Goal: Transaction & Acquisition: Purchase product/service

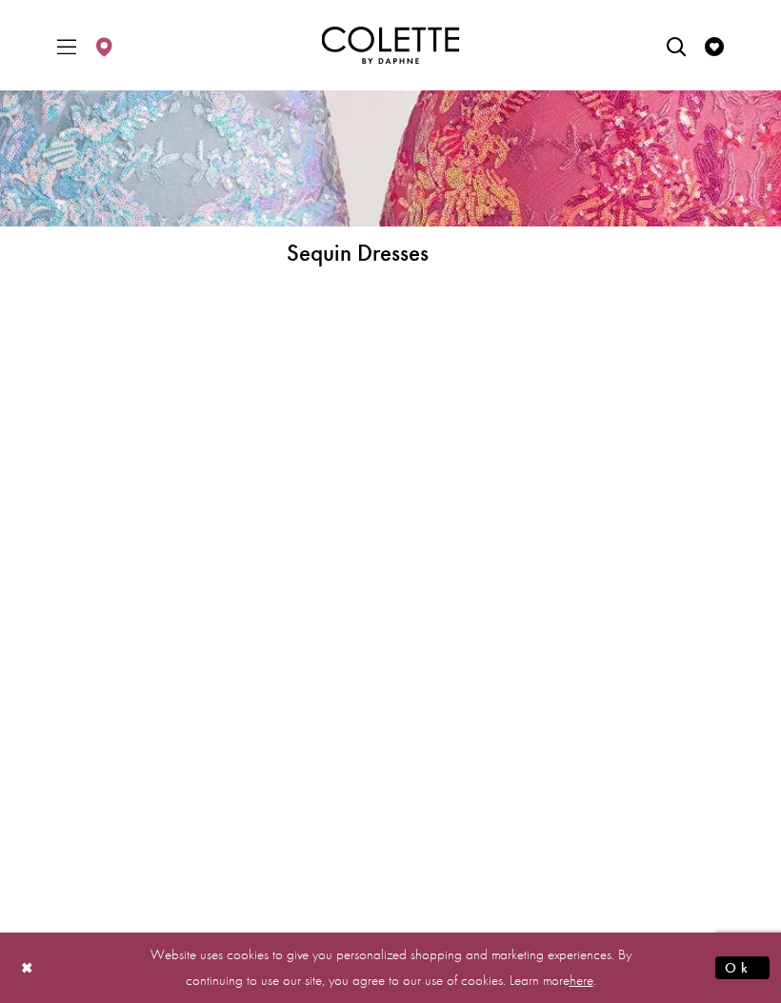
scroll to position [4448, 0]
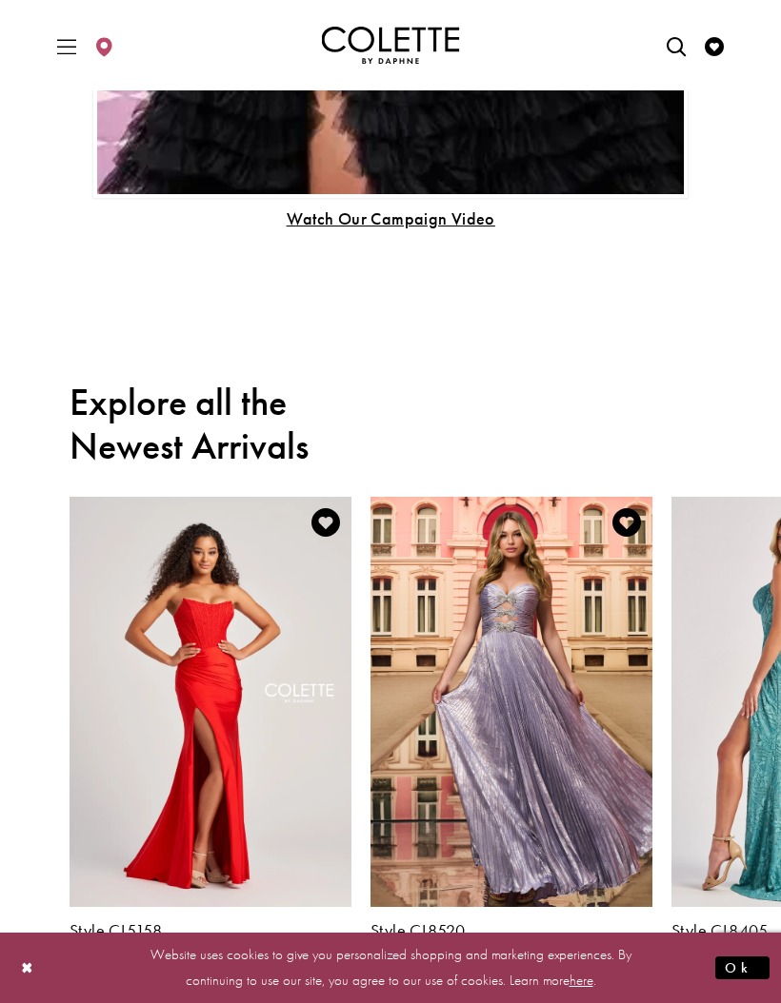
click at [62, 51] on icon "Toggle Main Navigation Menu" at bounding box center [66, 46] width 19 height 19
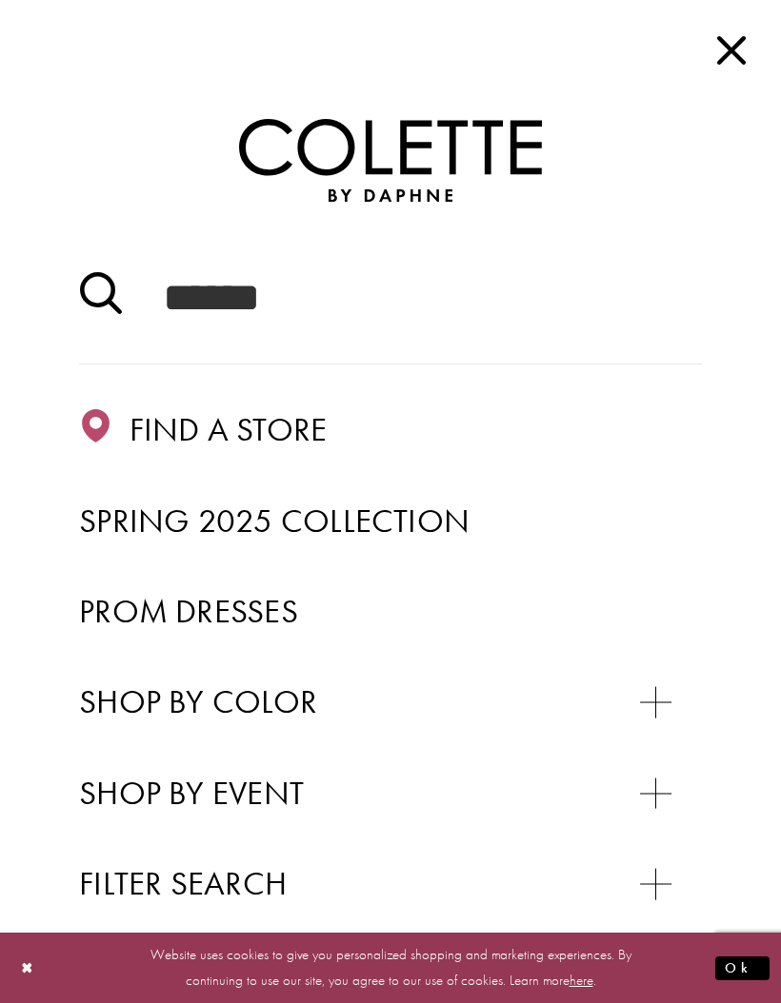
click at [258, 612] on span "Prom Dresses" at bounding box center [188, 611] width 219 height 42
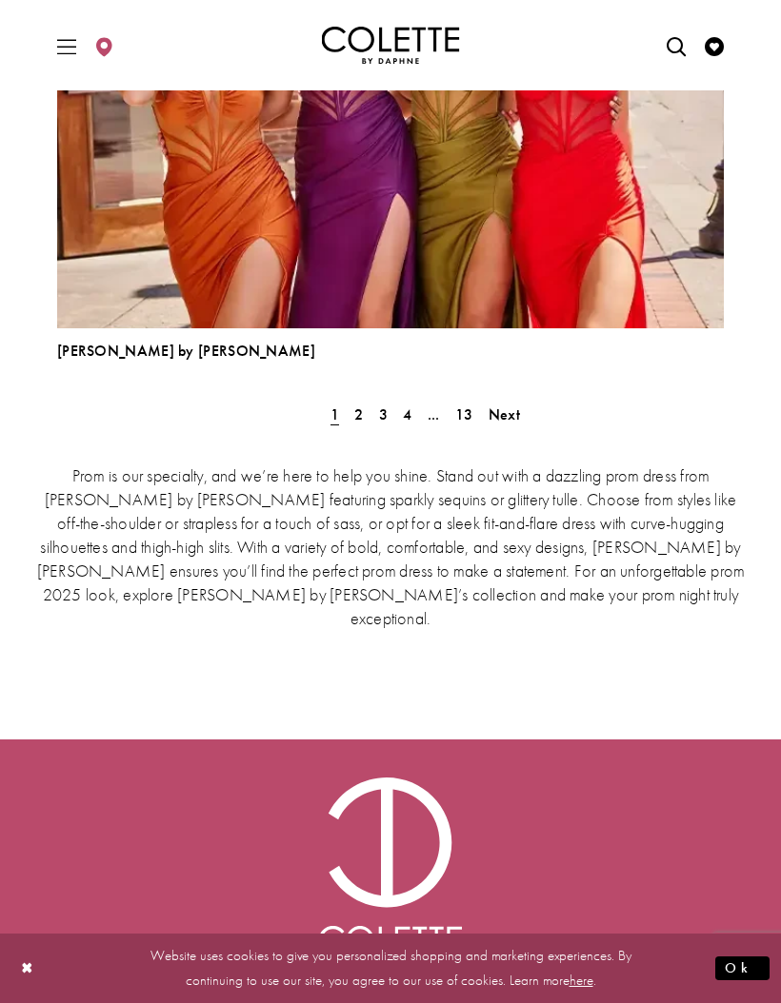
scroll to position [5374, 0]
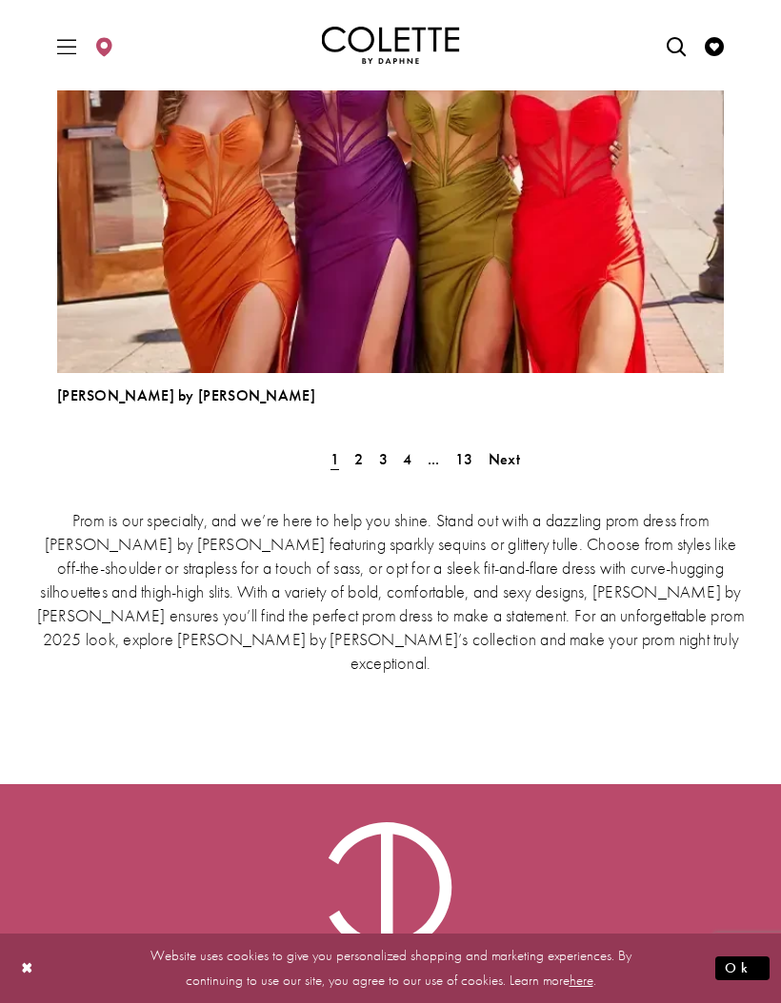
click at [503, 456] on span "Next" at bounding box center [503, 459] width 31 height 20
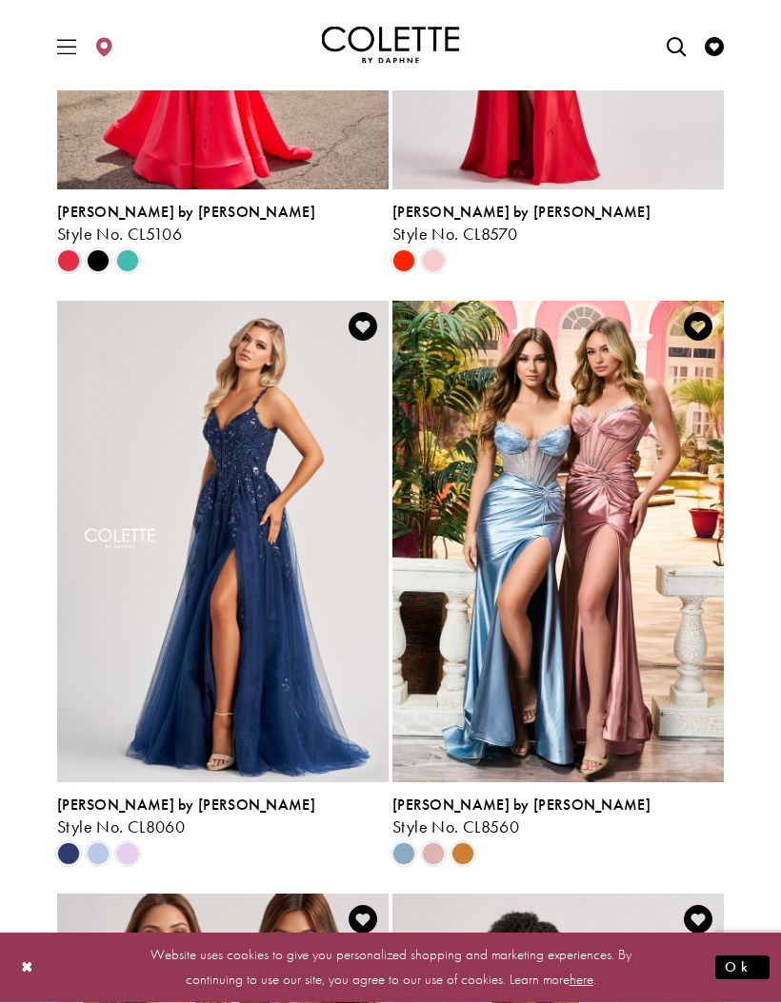
scroll to position [895, 0]
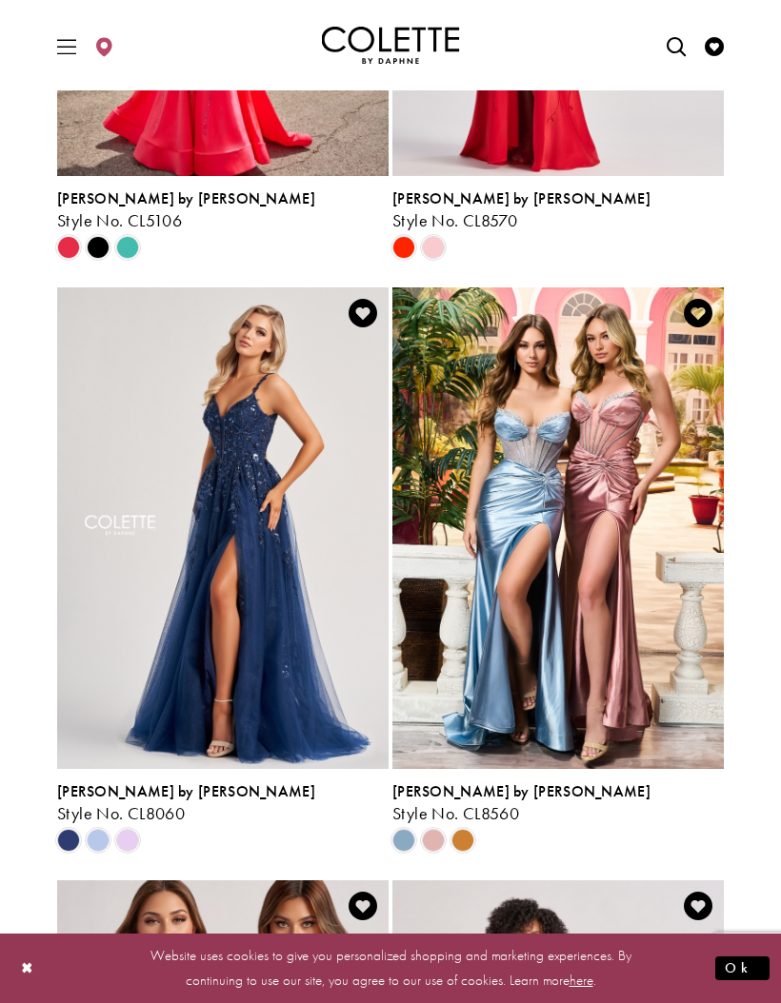
click at [133, 840] on span "Product List" at bounding box center [127, 840] width 23 height 23
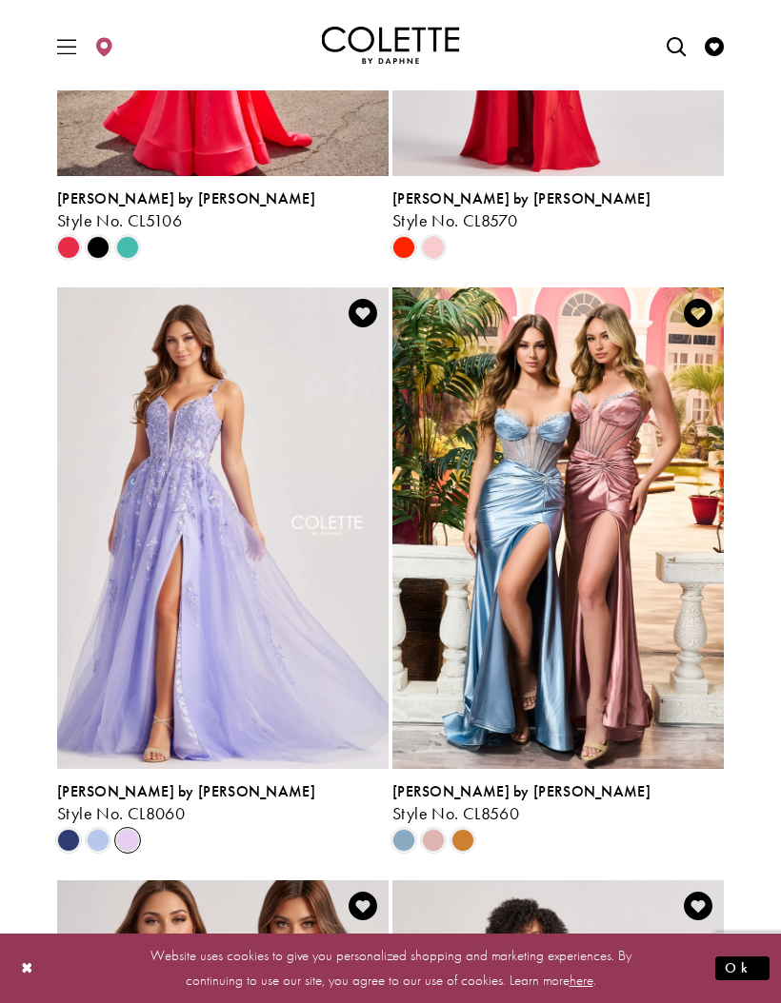
click at [365, 307] on icon "Add to Wishlist" at bounding box center [362, 313] width 29 height 29
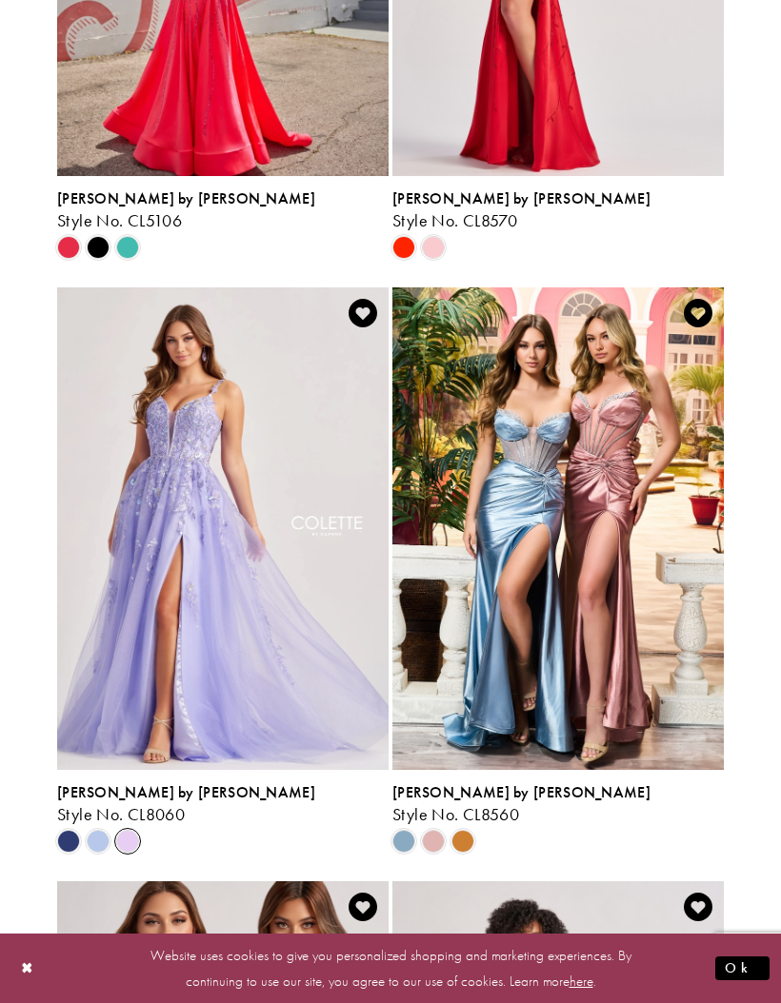
scroll to position [964, 0]
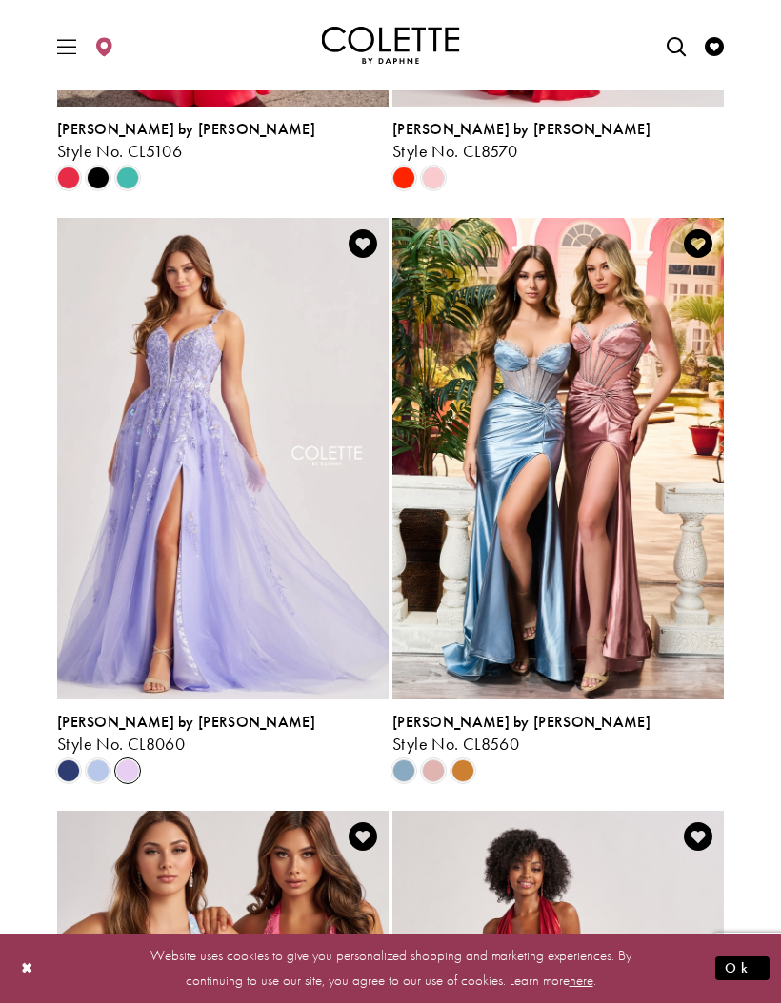
click at [360, 242] on icon "Add to Wishlist" at bounding box center [362, 243] width 29 height 29
click at [359, 237] on icon "Add to Wishlist" at bounding box center [362, 243] width 29 height 29
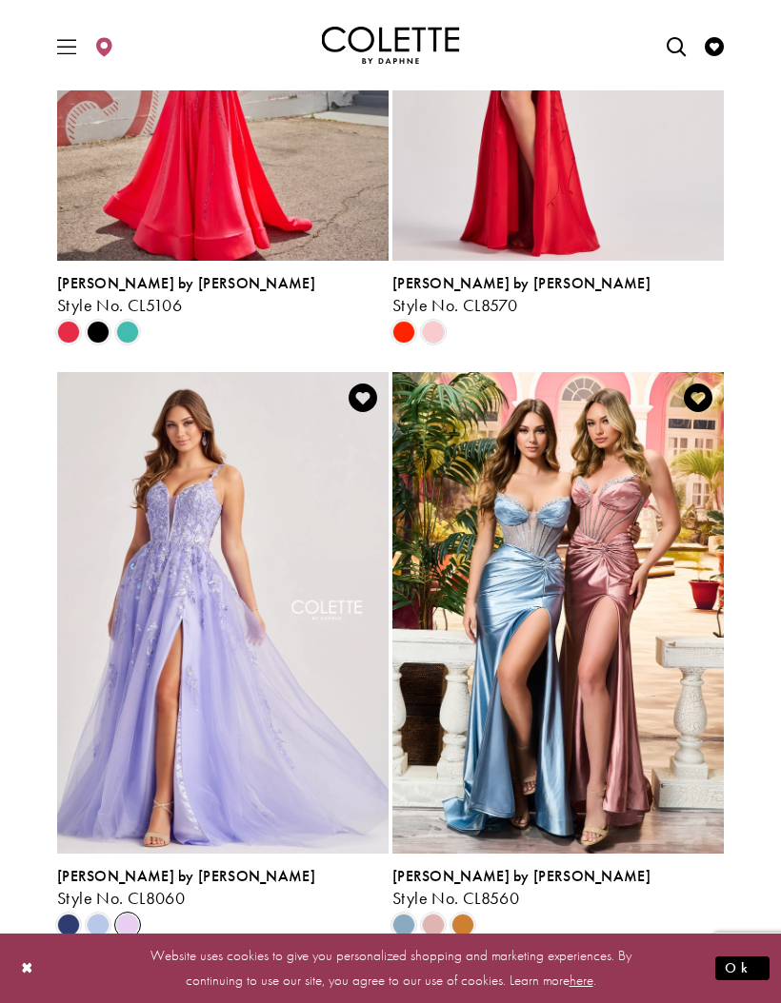
scroll to position [793, 0]
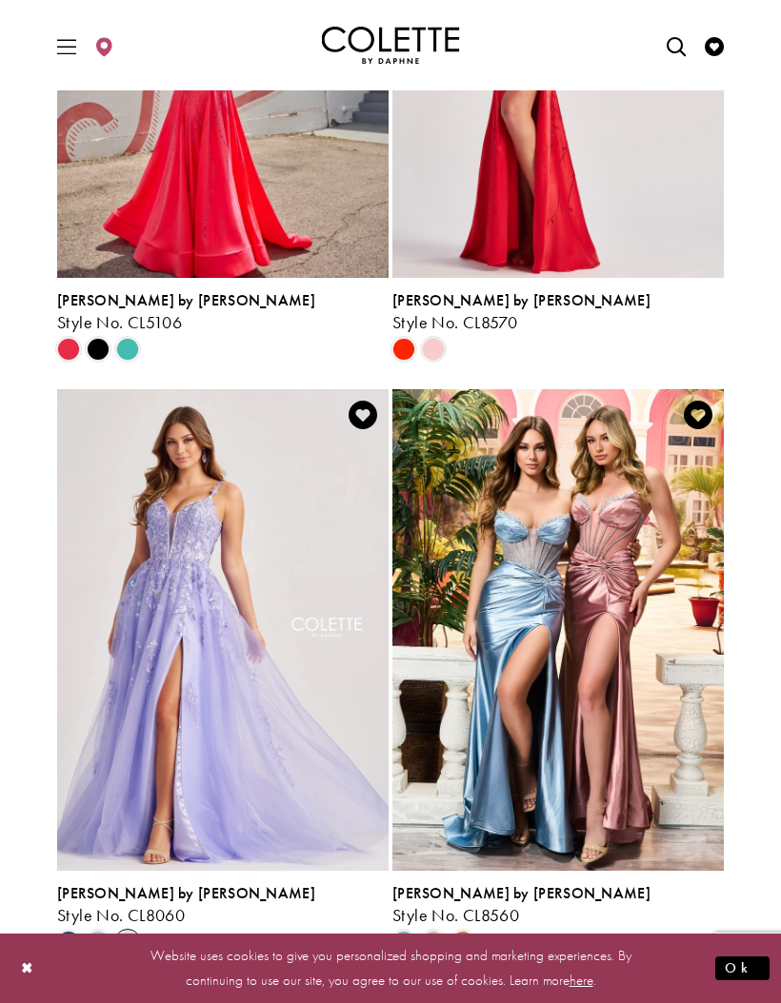
click at [366, 409] on icon "Add to Wishlist" at bounding box center [362, 415] width 29 height 29
click at [364, 411] on icon "Add to Wishlist" at bounding box center [362, 415] width 29 height 29
click at [366, 410] on icon "Add to Wishlist" at bounding box center [362, 415] width 29 height 29
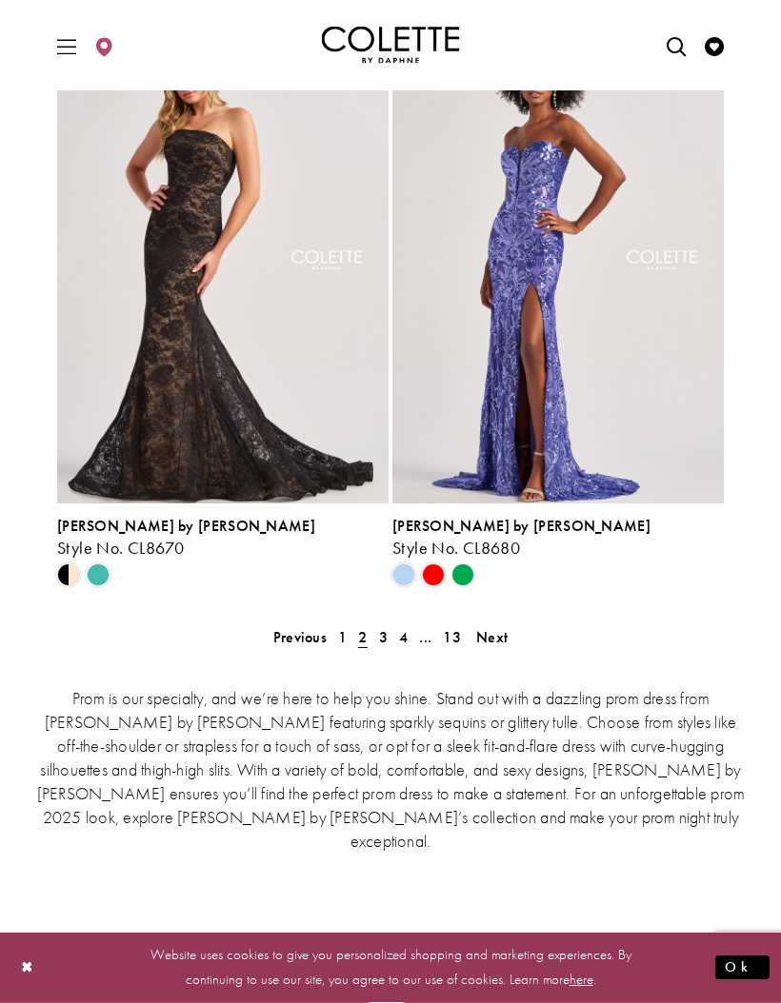
scroll to position [4127, 0]
click at [507, 636] on span "Next" at bounding box center [491, 637] width 31 height 20
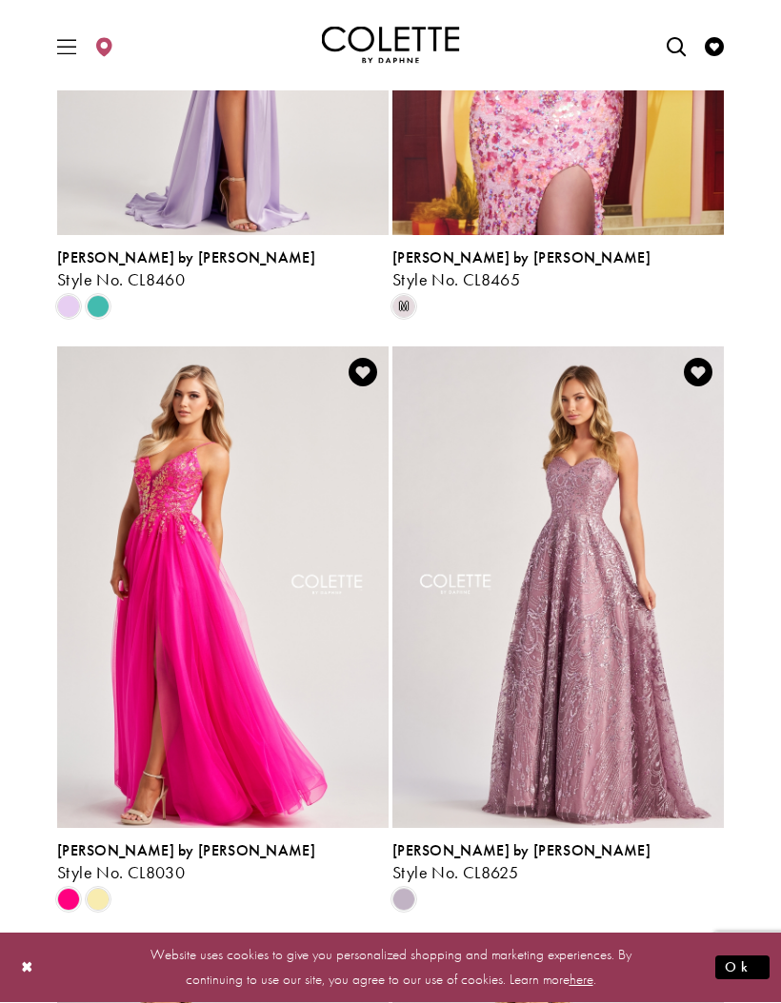
scroll to position [2034, 0]
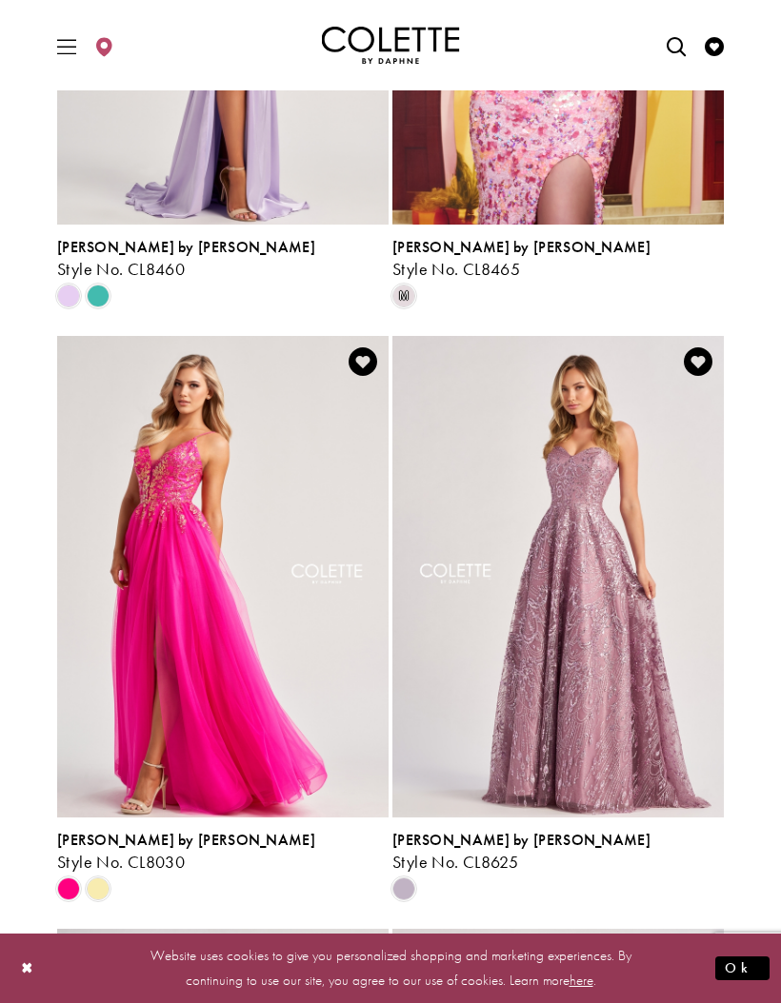
click at [362, 361] on icon "Add to Wishlist" at bounding box center [362, 361] width 29 height 29
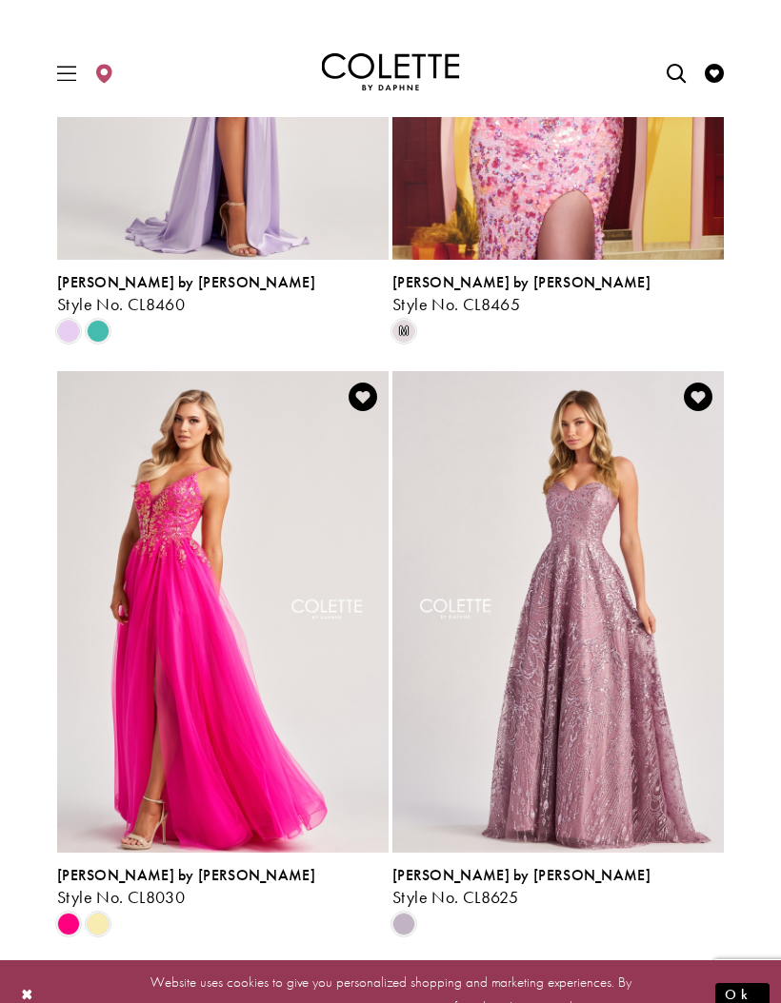
scroll to position [1972, 0]
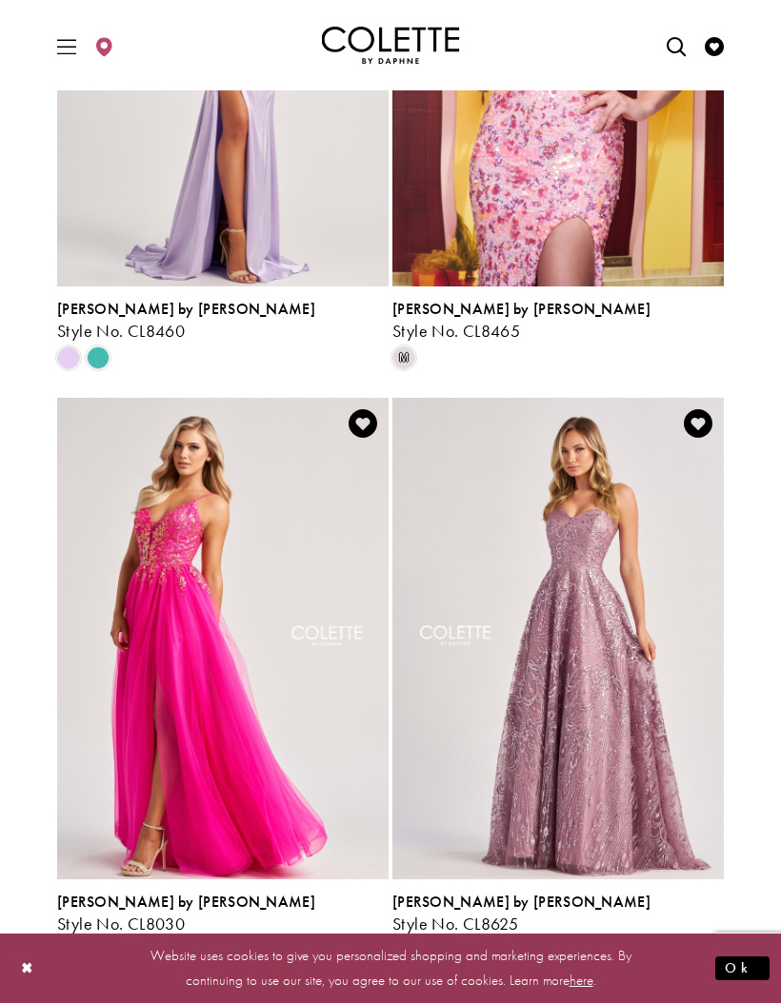
click at [664, 691] on img "Visit Colette by Daphne Style No. CL8625 Page" at bounding box center [557, 639] width 331 height 482
click at [285, 553] on img "Visit Colette by Daphne Style No. CL8030 Page" at bounding box center [222, 639] width 331 height 482
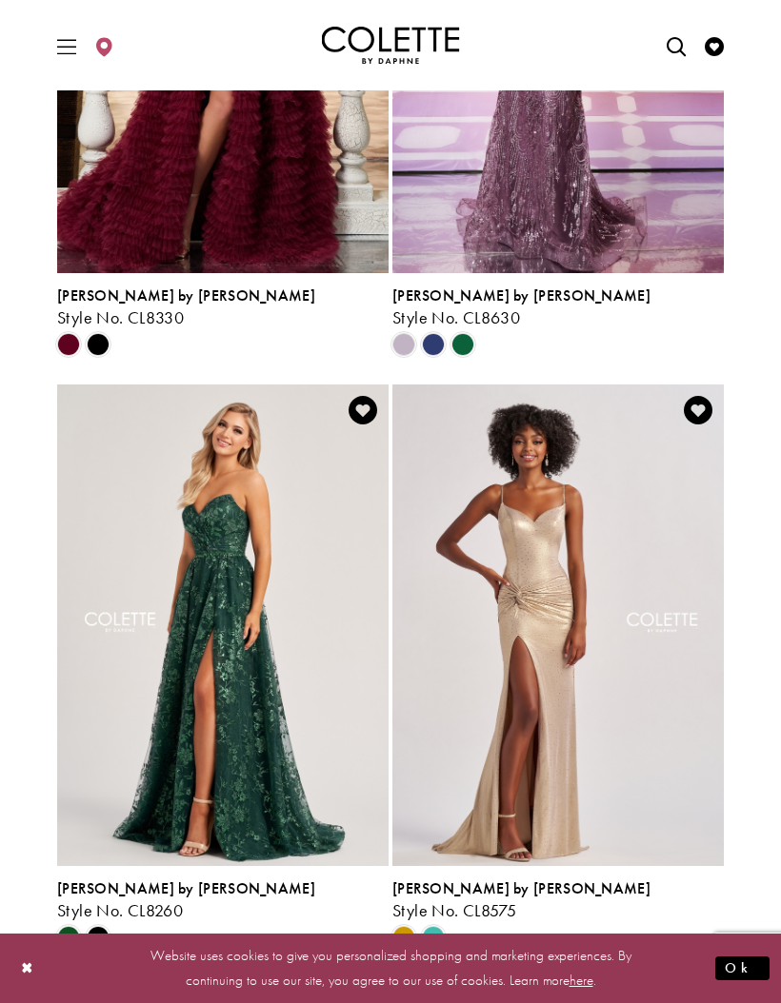
scroll to position [3852, 0]
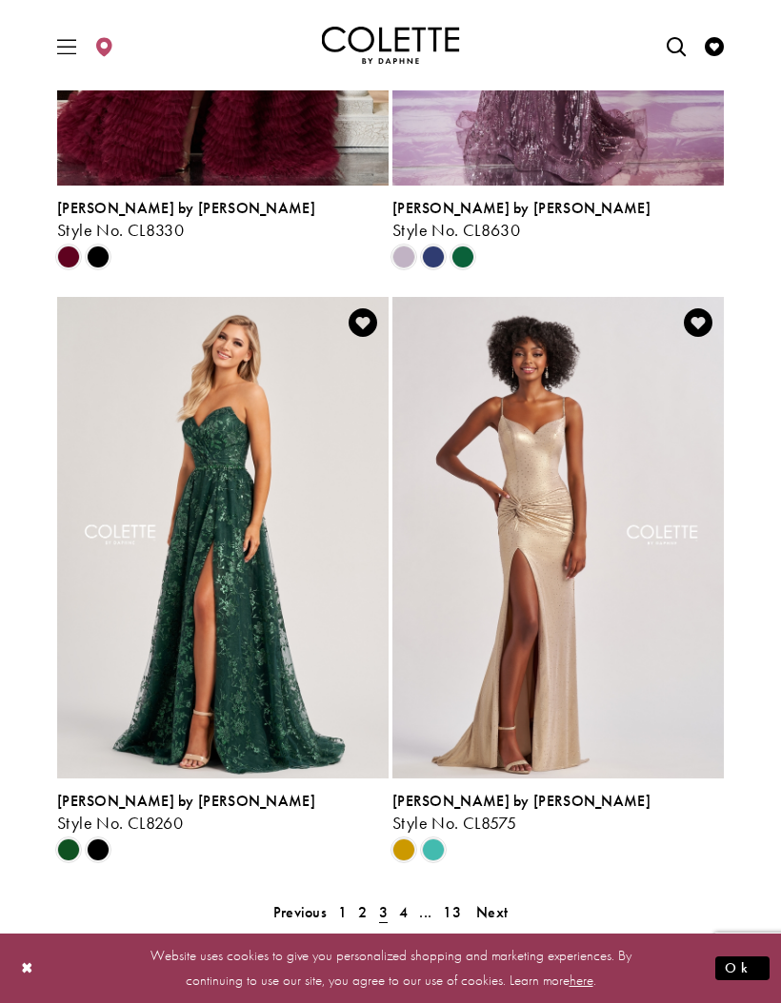
click at [503, 914] on span "Next" at bounding box center [491, 913] width 31 height 20
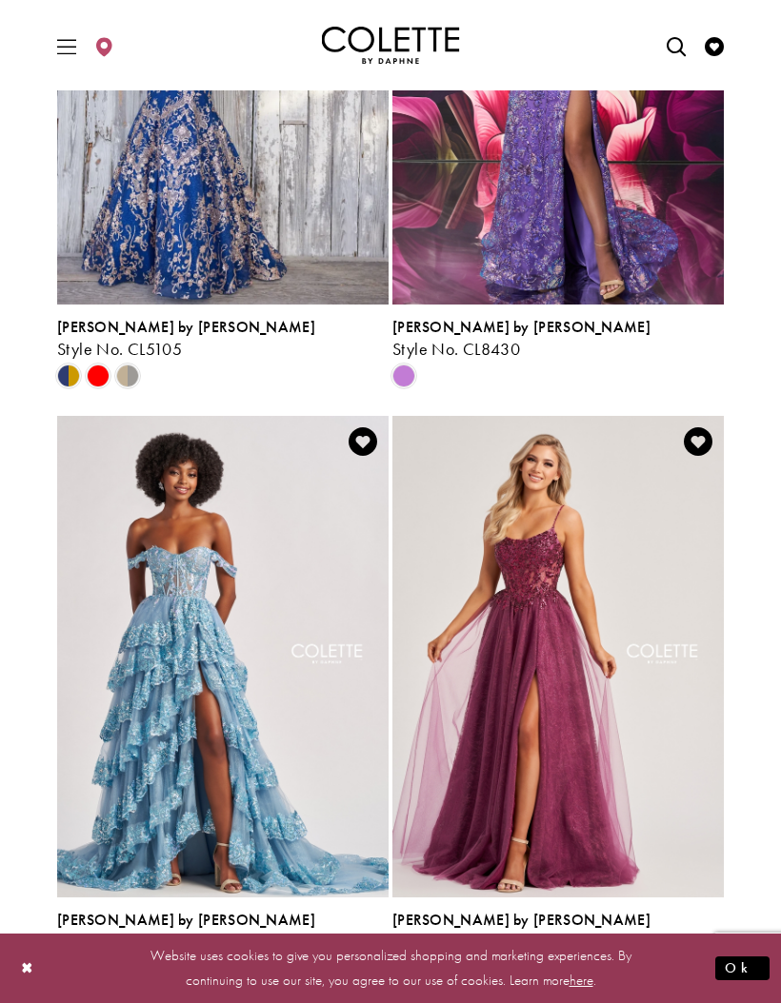
scroll to position [1953, 0]
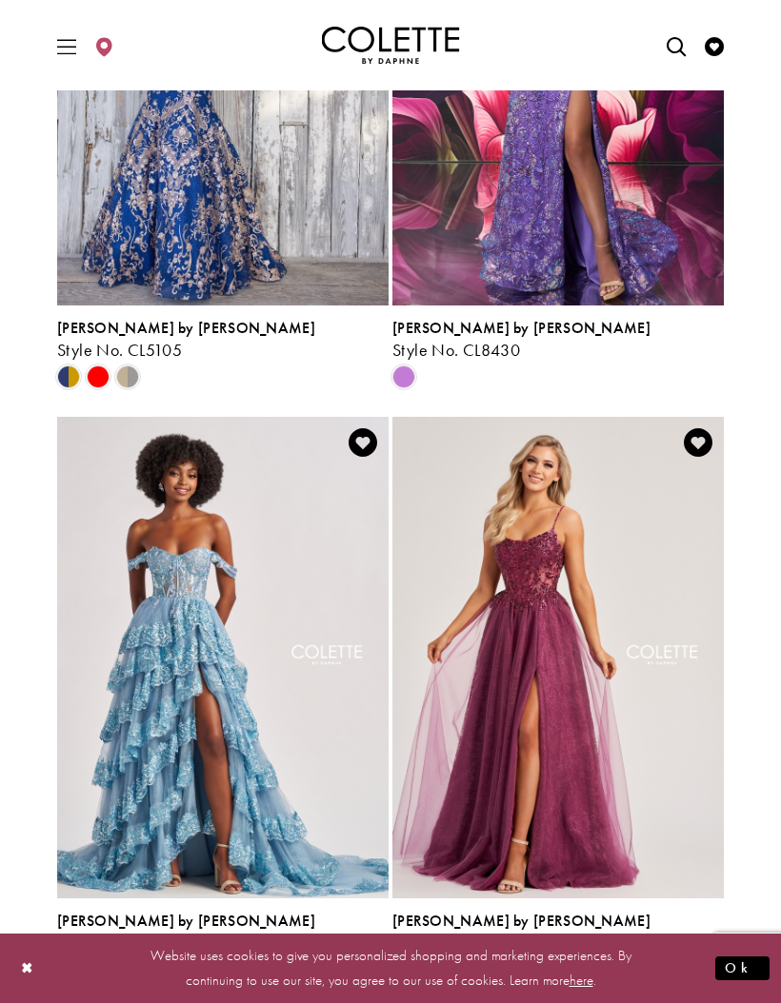
click at [701, 442] on icon "Add to Wishlist" at bounding box center [698, 442] width 29 height 29
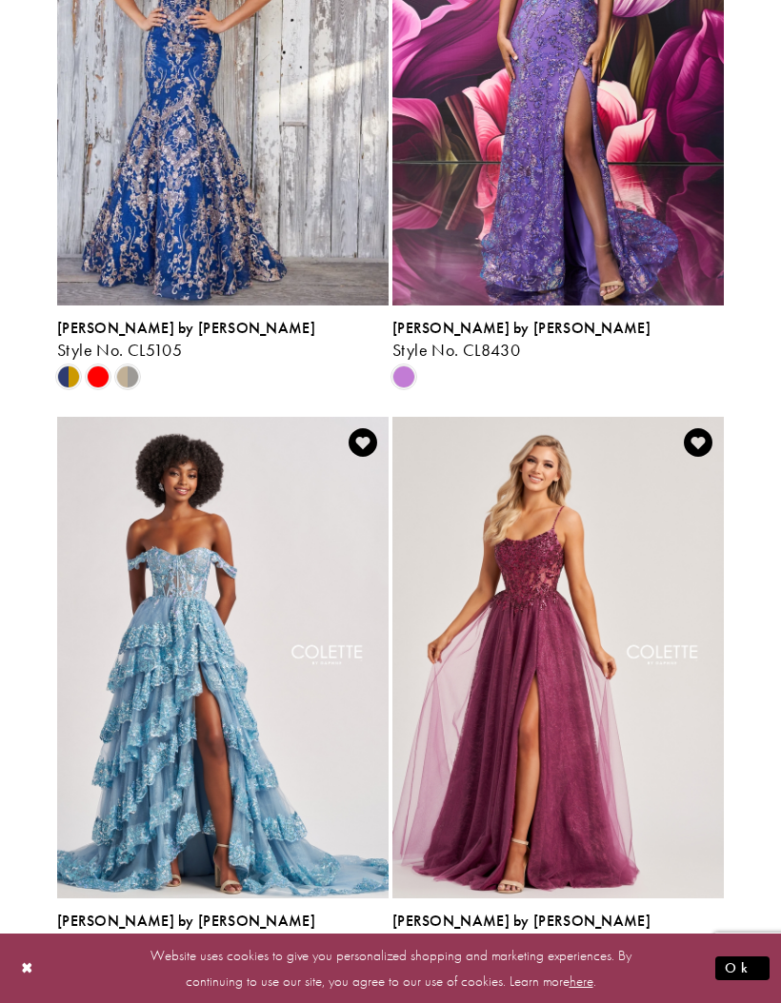
scroll to position [2022, 0]
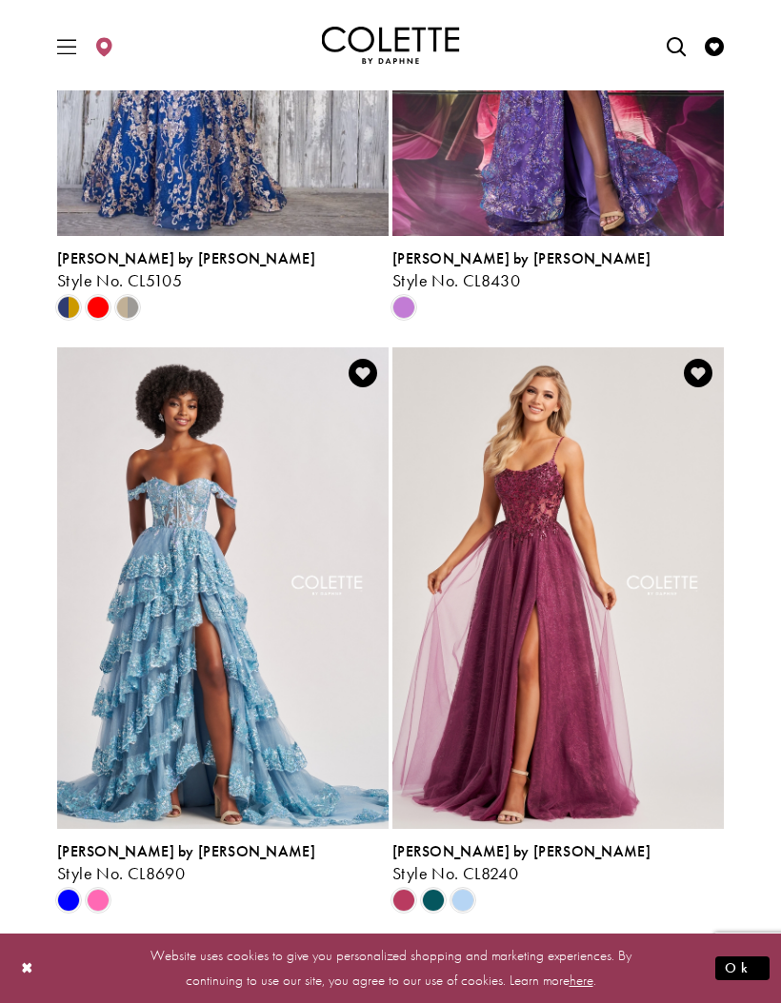
click at [665, 673] on img "Visit Colette by Daphne Style No. CL8240 Page" at bounding box center [557, 588] width 331 height 482
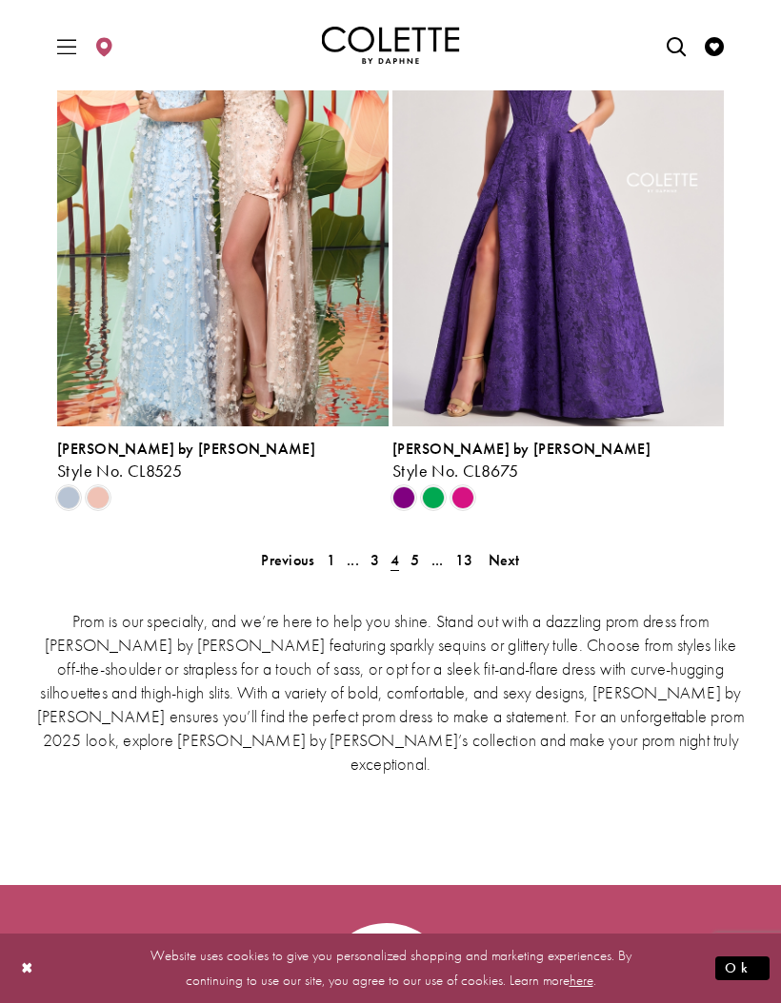
scroll to position [4203, 0]
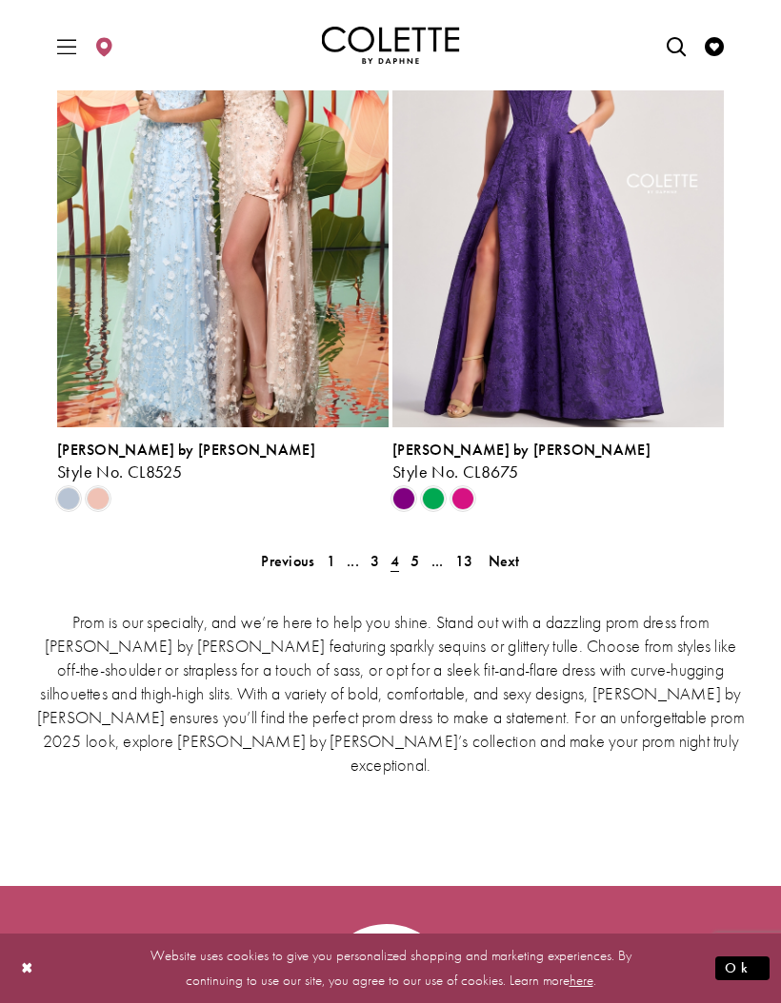
click at [510, 564] on span "Next" at bounding box center [503, 561] width 31 height 20
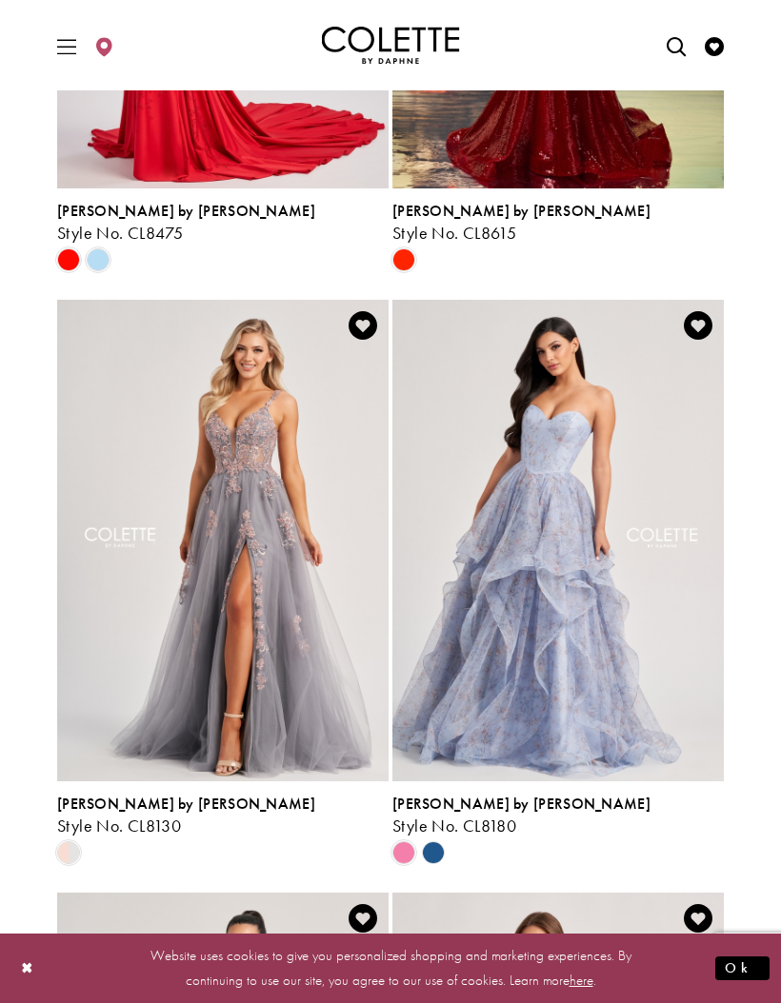
scroll to position [3257, 0]
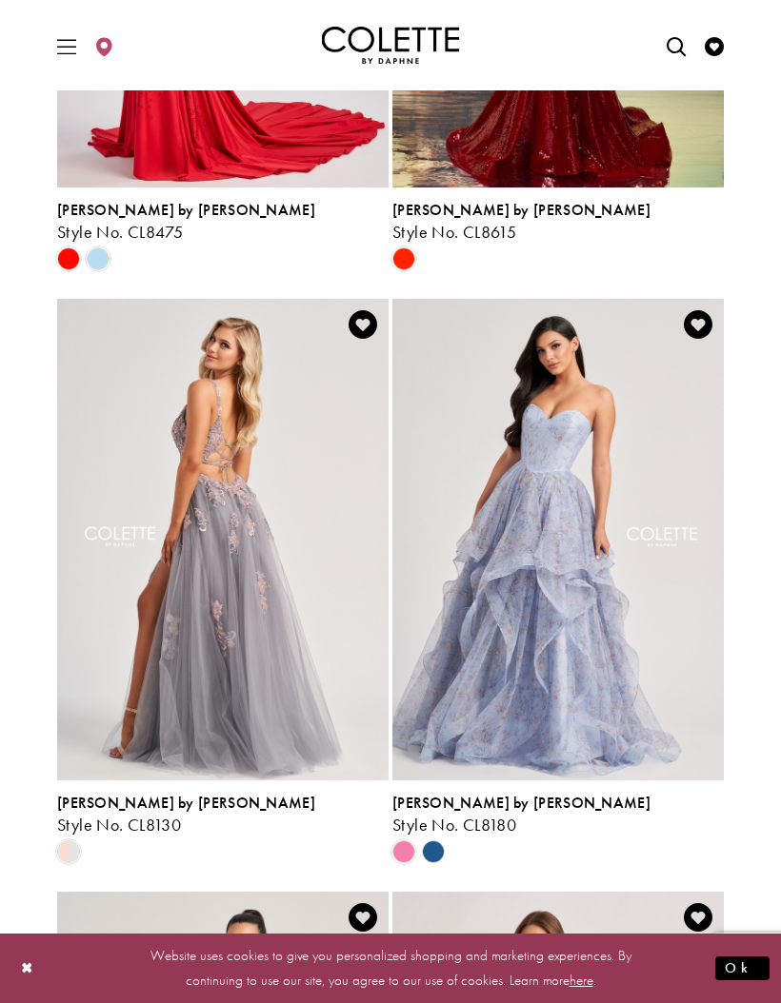
click at [274, 669] on img "Visit Colette by Daphne Style No. CL8130 Page" at bounding box center [222, 540] width 331 height 482
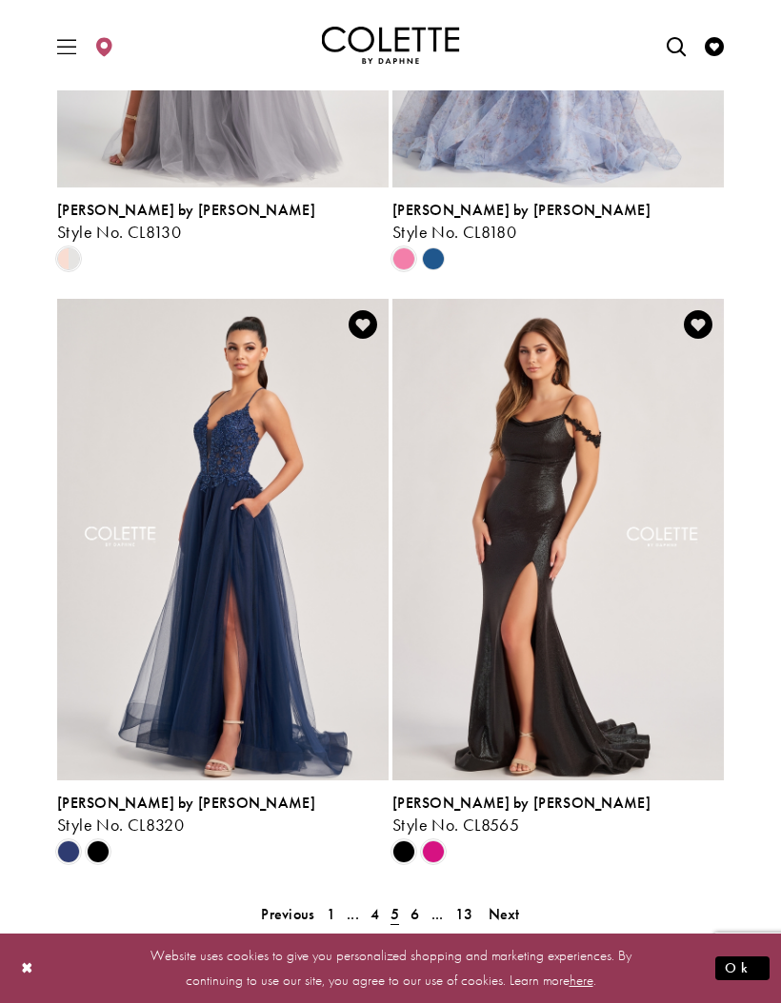
scroll to position [4133, 0]
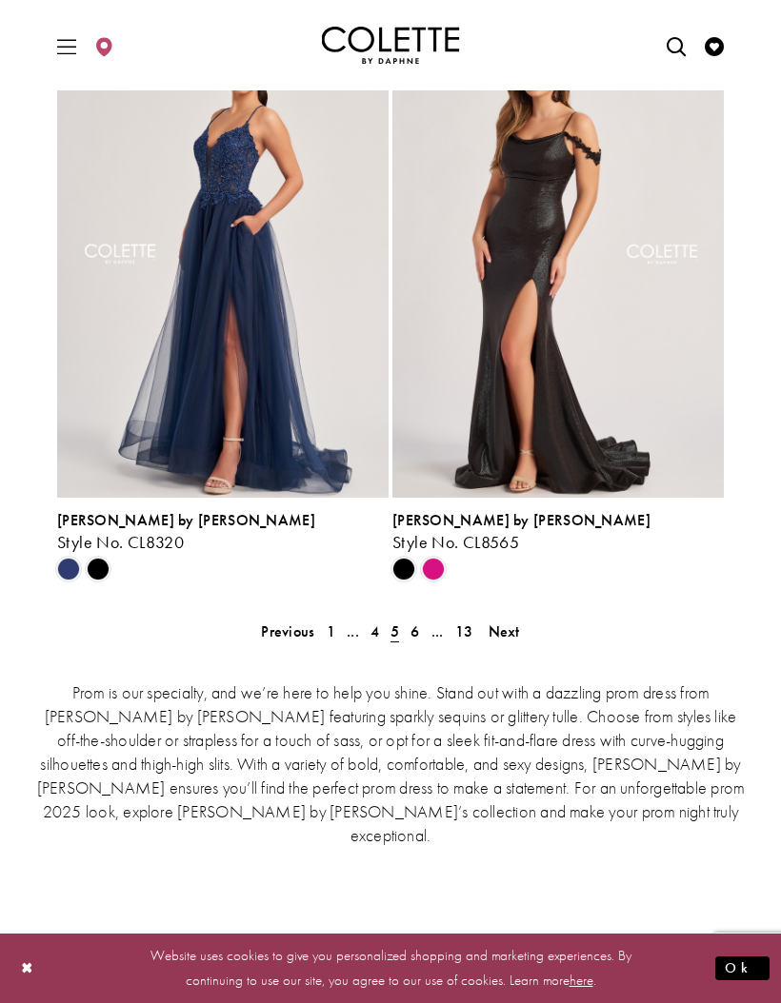
click at [524, 638] on link "Next" at bounding box center [504, 632] width 43 height 28
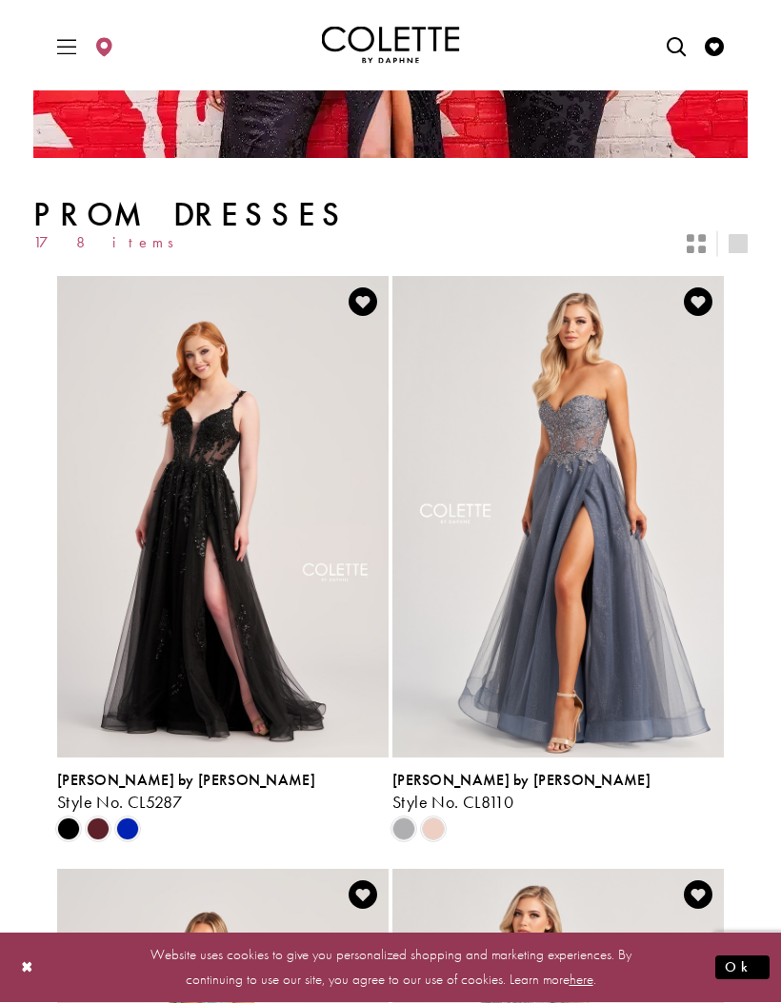
scroll to position [309, 0]
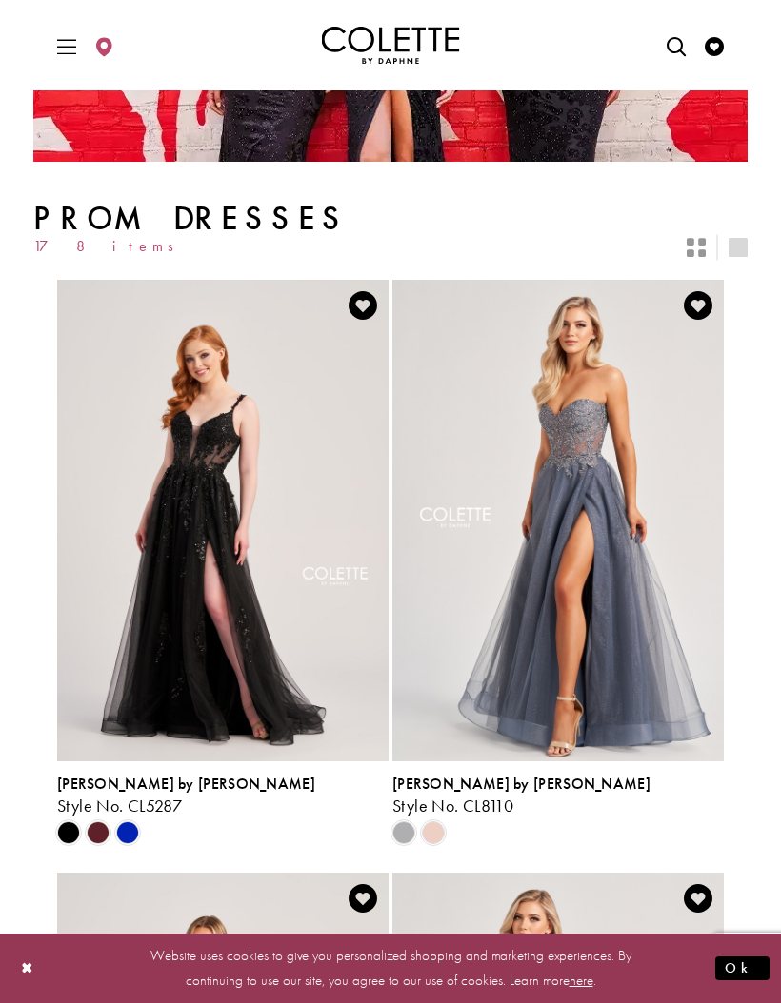
click at [443, 830] on span "Product List" at bounding box center [433, 833] width 23 height 23
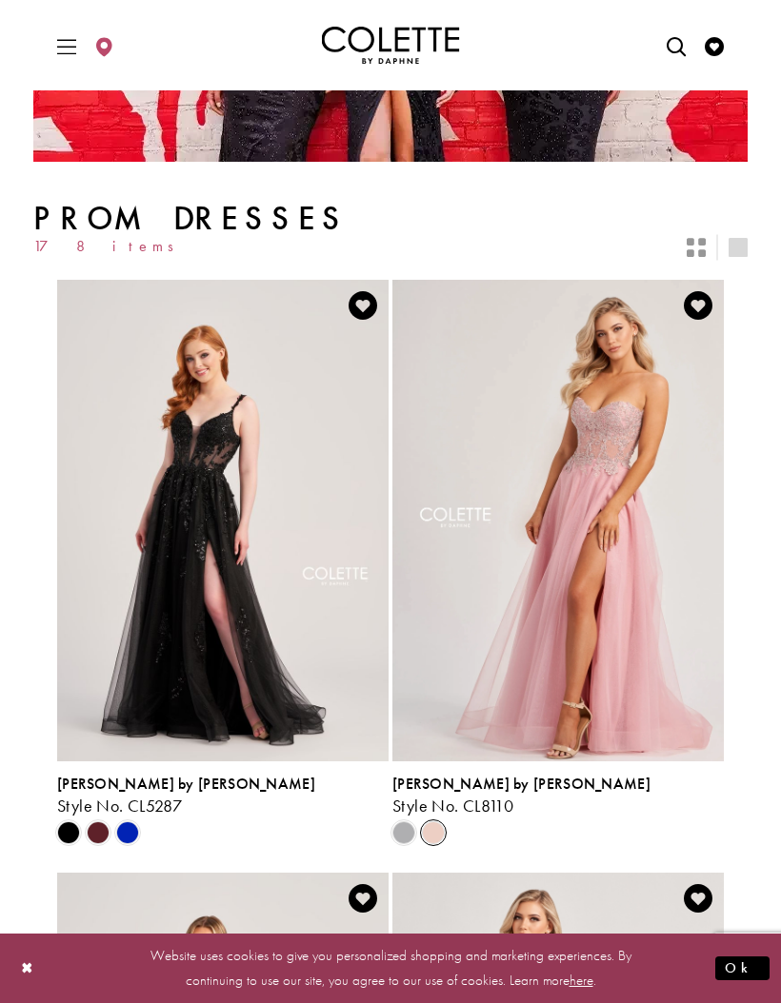
click at [692, 304] on icon "Add to Wishlist" at bounding box center [698, 305] width 29 height 29
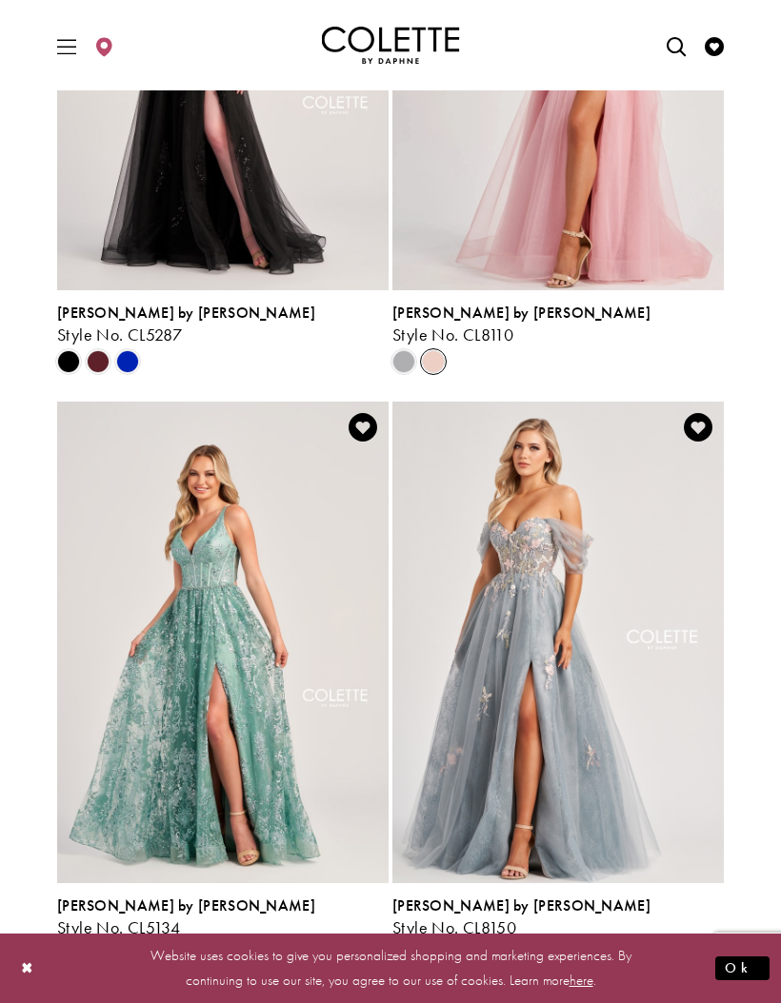
scroll to position [784, 0]
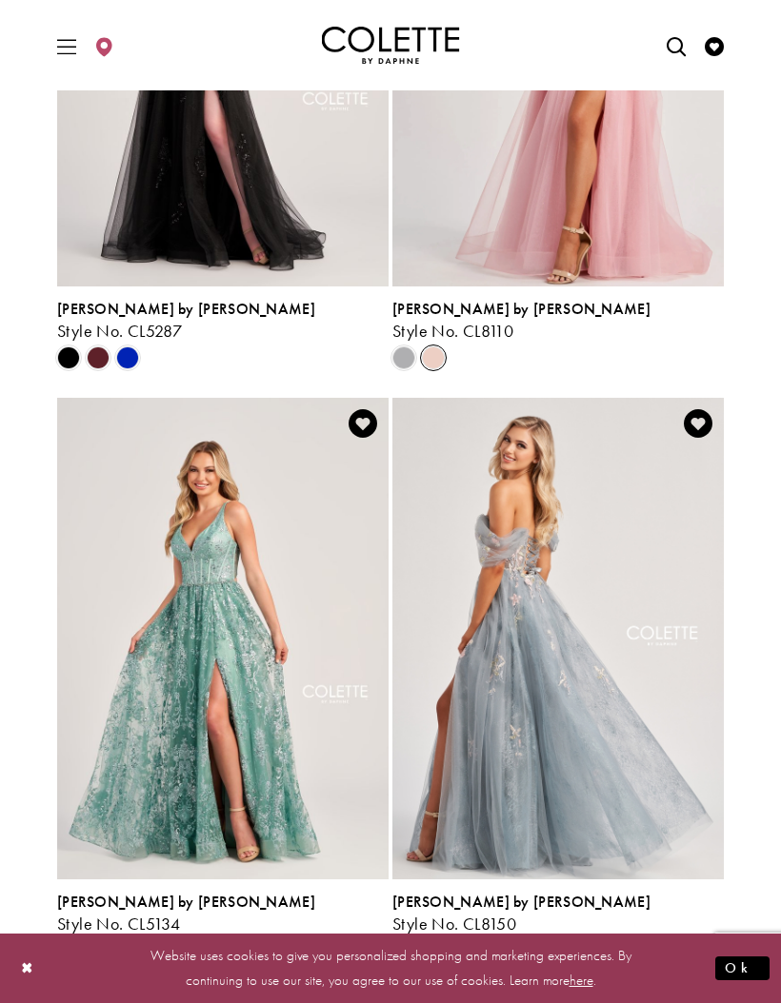
click at [697, 415] on icon "Add to Wishlist" at bounding box center [698, 423] width 29 height 29
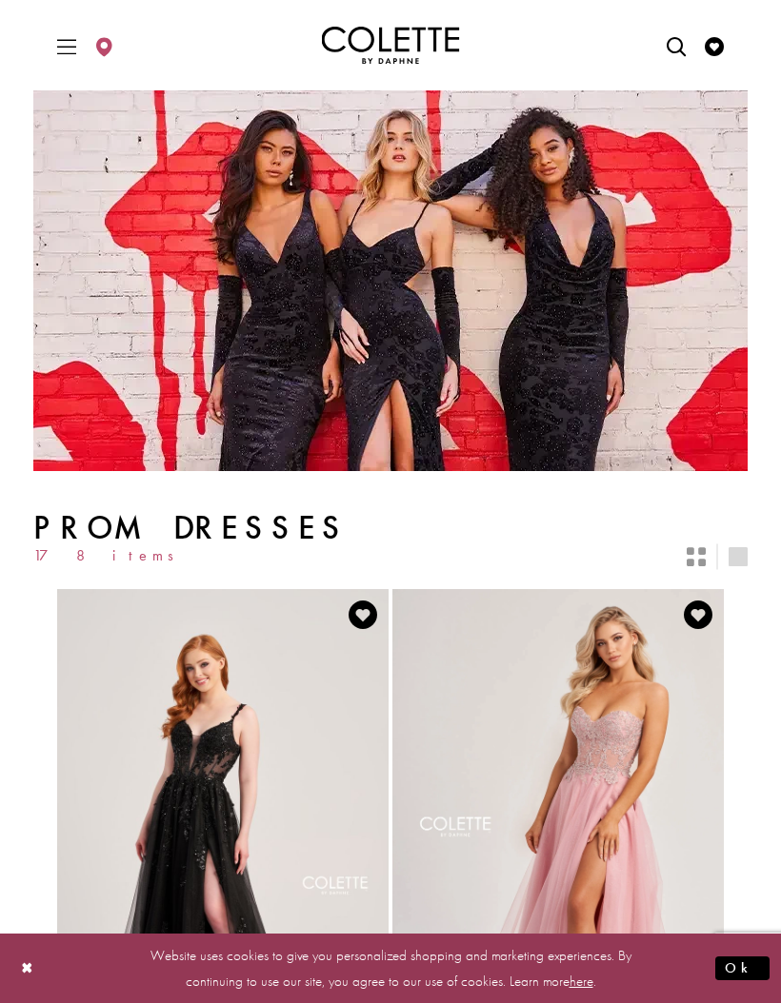
scroll to position [855, 0]
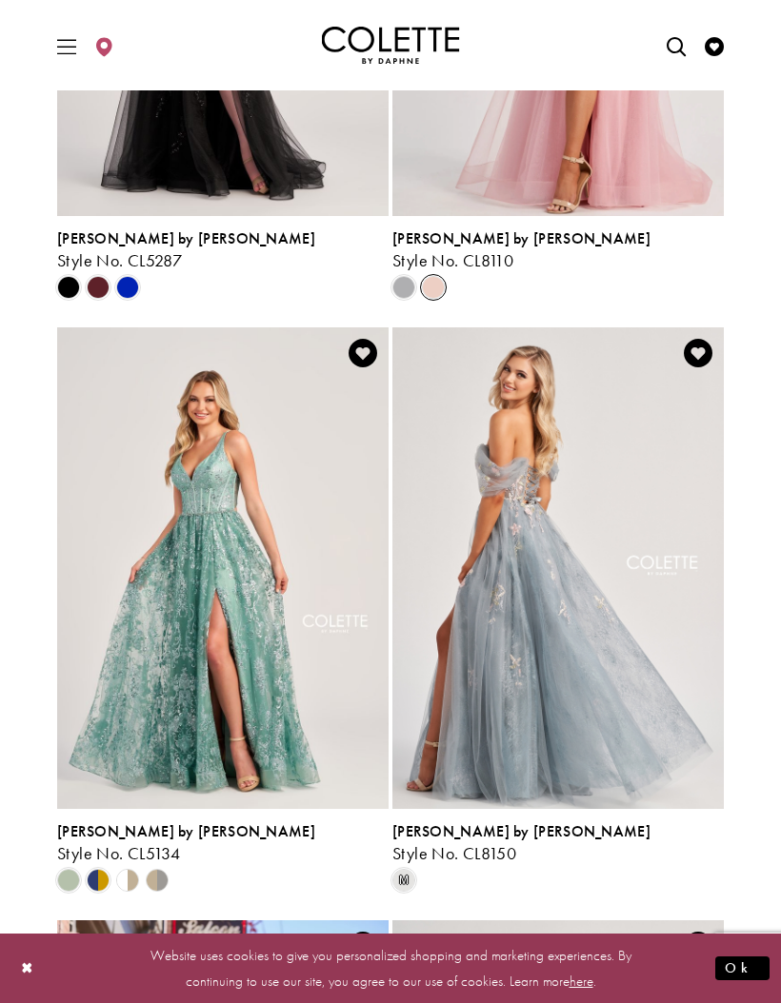
click at [602, 584] on img "Visit Colette by Daphne Style No. CL8150 Page" at bounding box center [557, 568] width 331 height 482
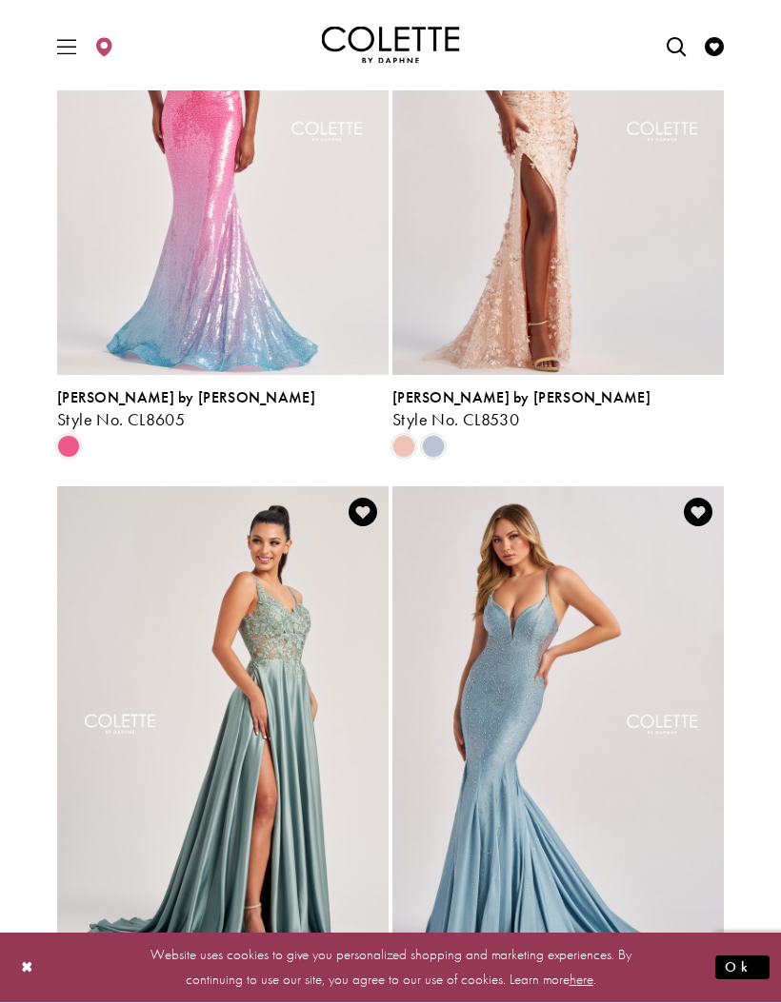
scroll to position [3727, 0]
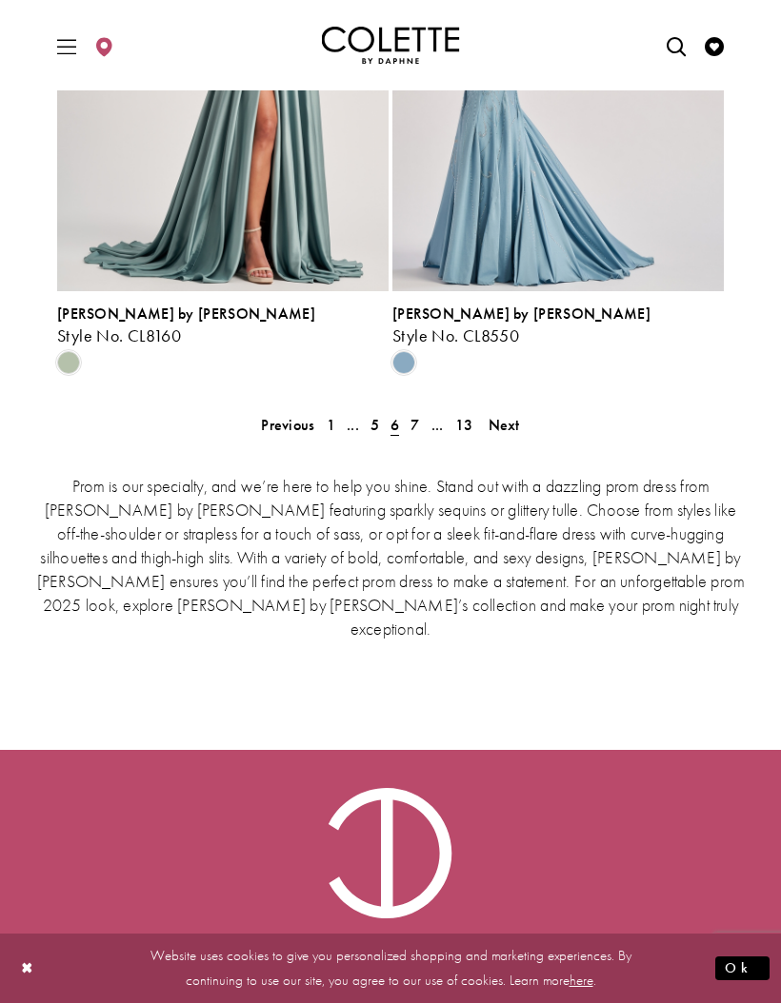
click at [507, 416] on span "Next" at bounding box center [503, 425] width 31 height 20
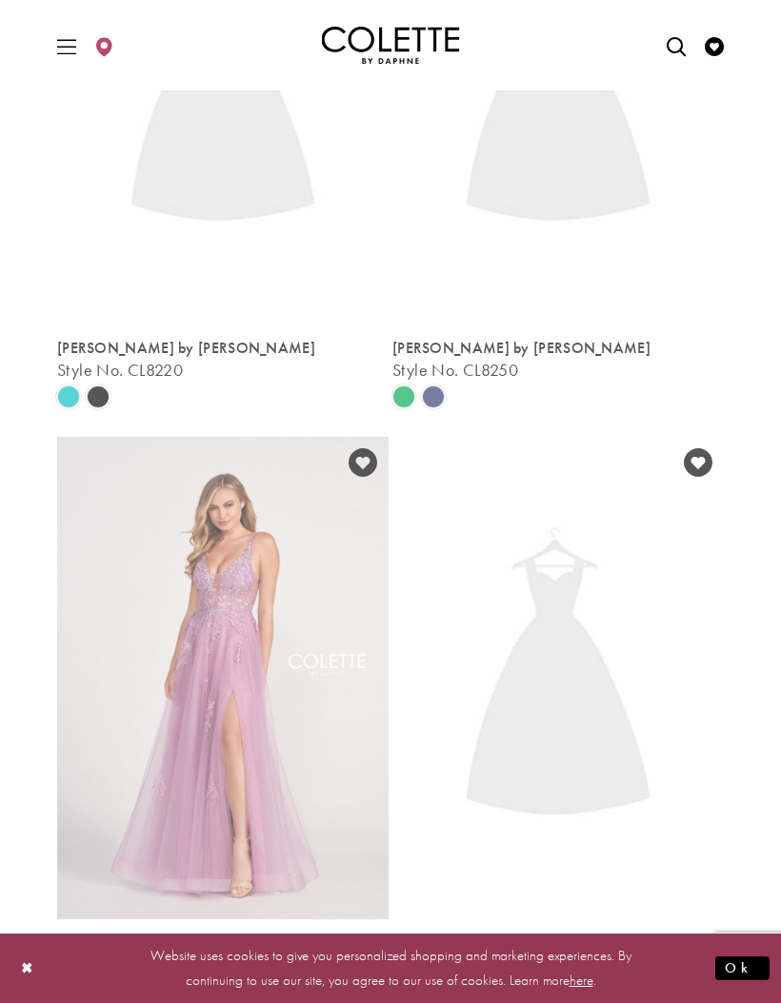
scroll to position [498, 0]
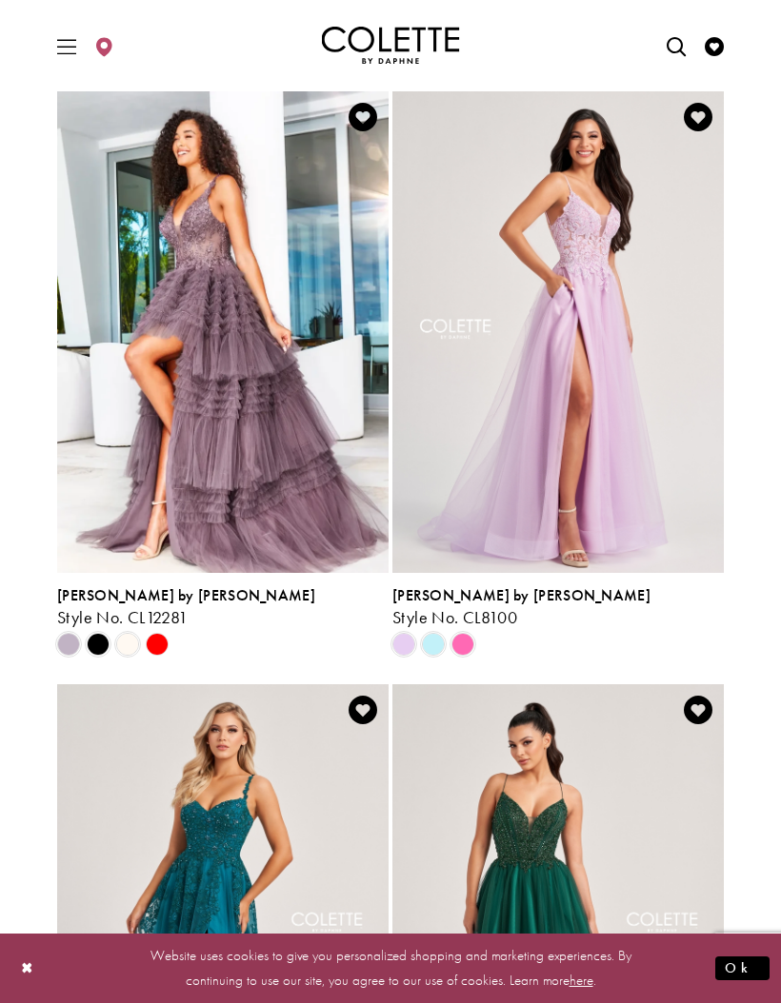
click at [718, 51] on icon "Visit Wishlist Page" at bounding box center [714, 46] width 19 height 19
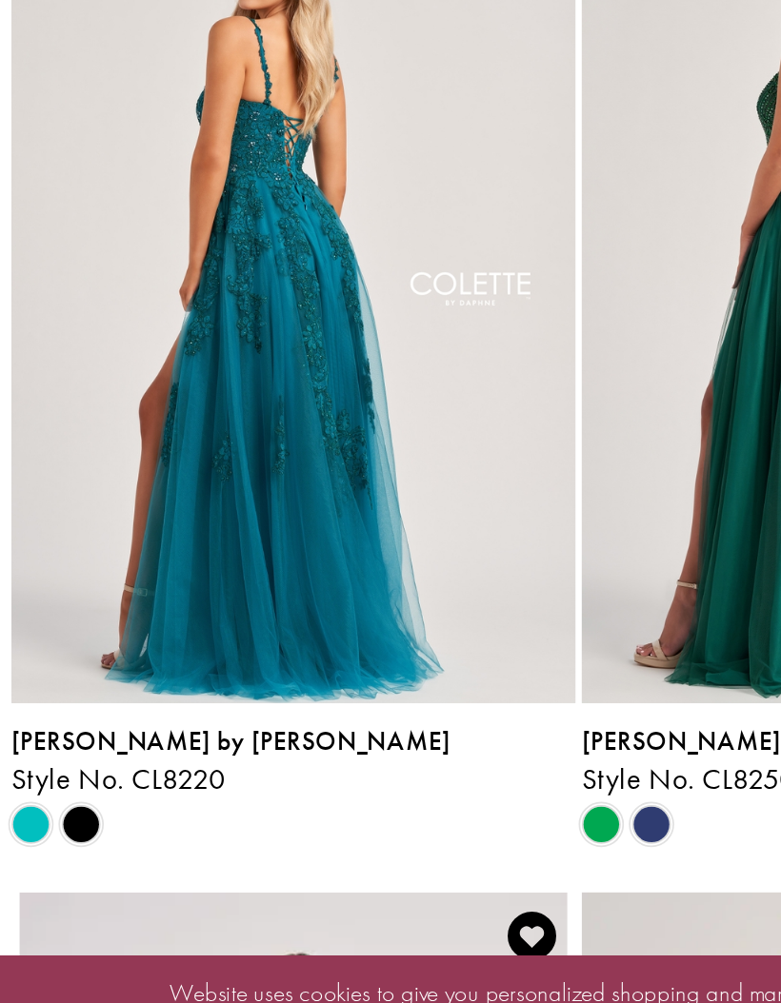
scroll to position [878, 0]
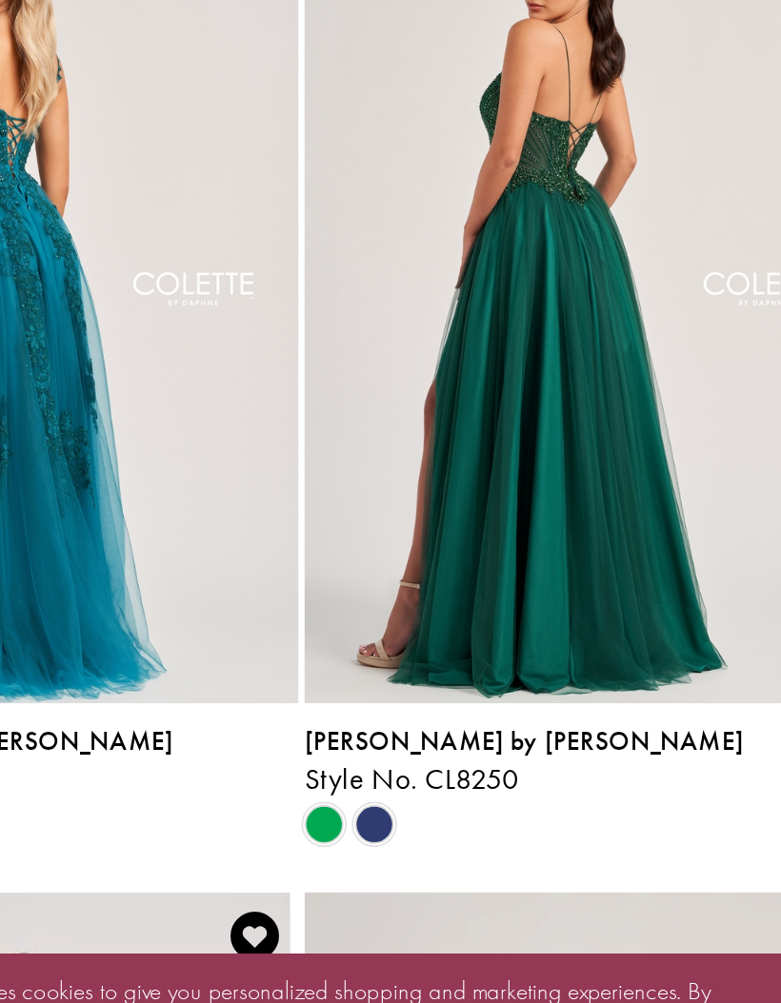
click at [422, 846] on span "Product List" at bounding box center [433, 857] width 23 height 23
click at [422, 845] on span "Product List" at bounding box center [433, 856] width 23 height 23
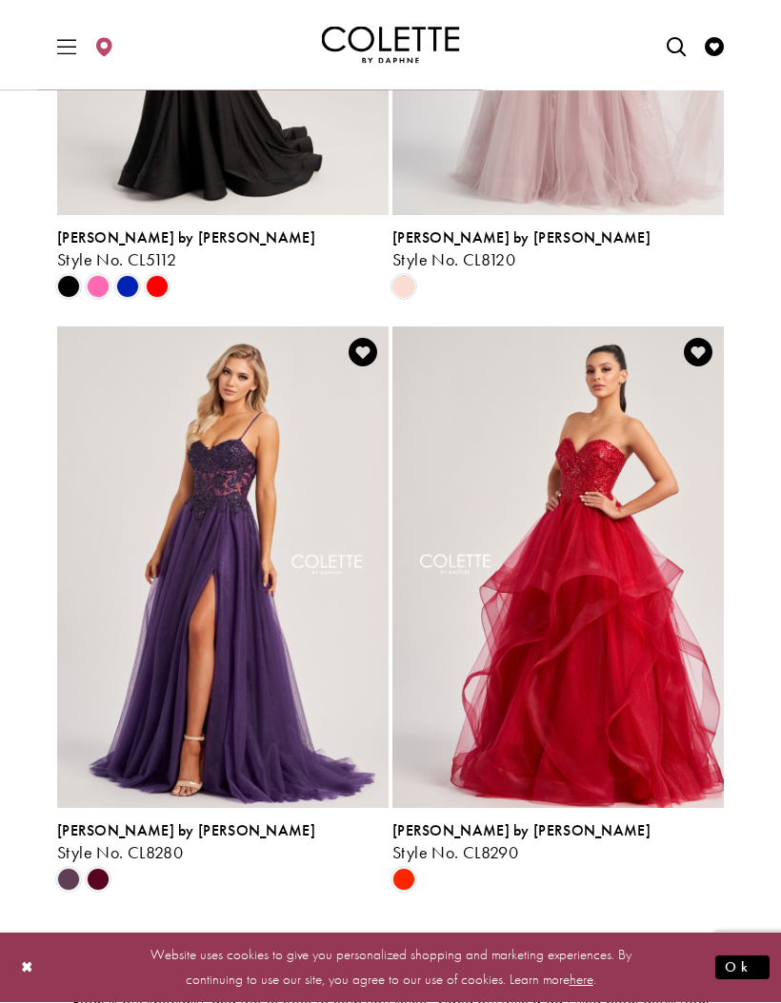
scroll to position [3837, 0]
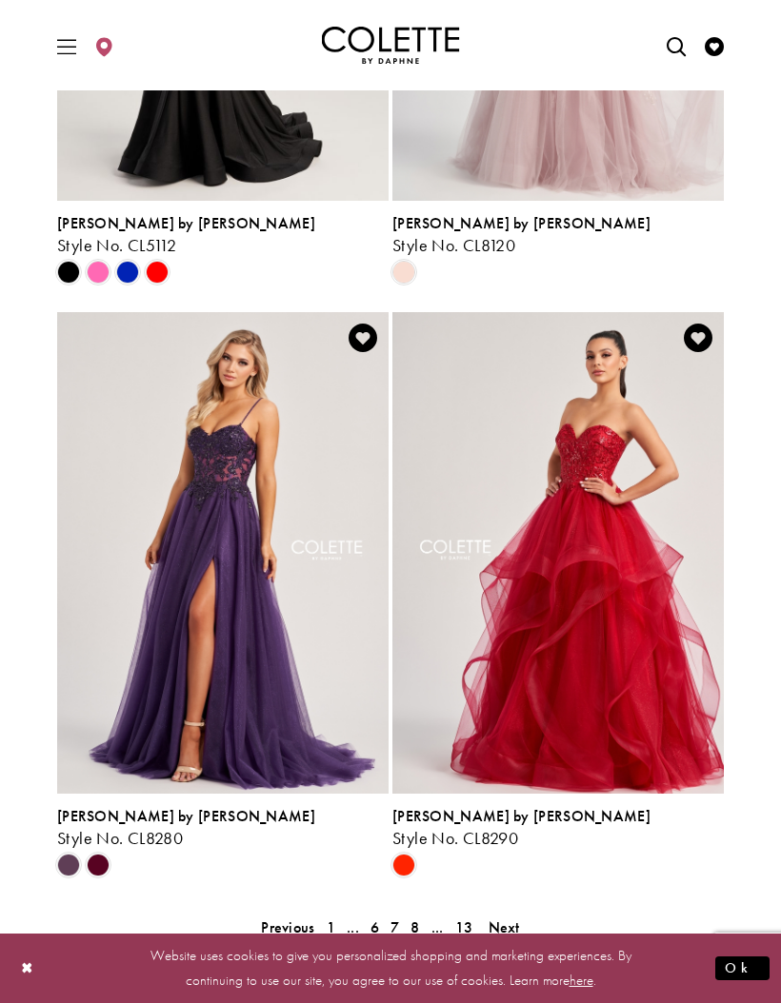
click at [517, 931] on span "Next" at bounding box center [503, 928] width 31 height 20
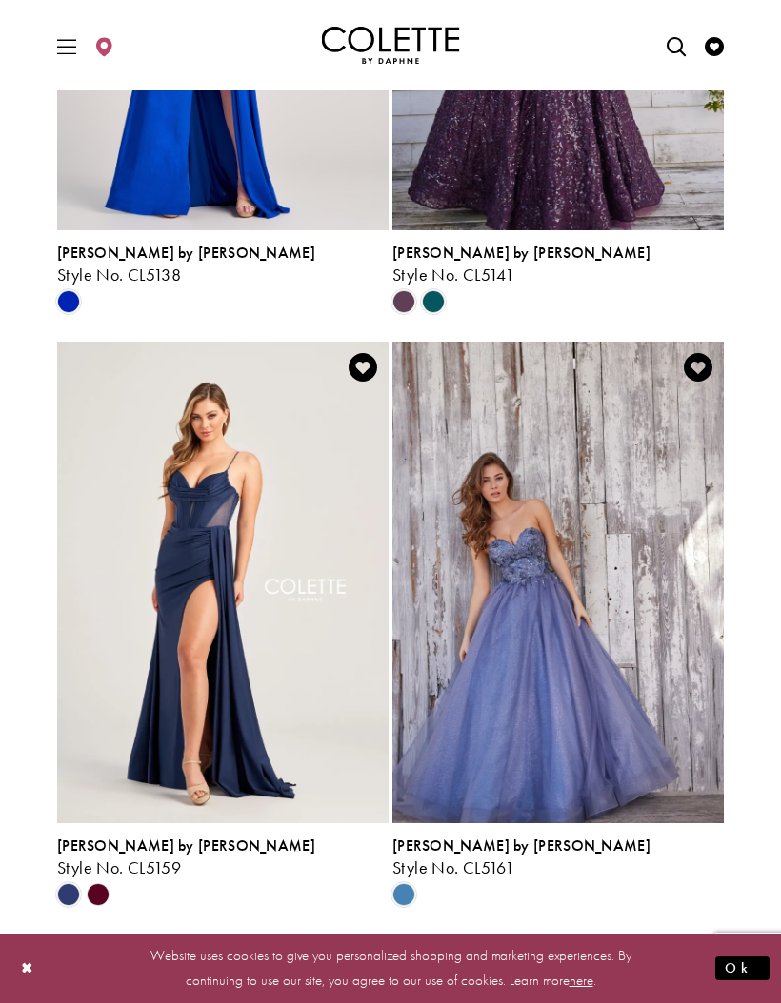
scroll to position [3840, 0]
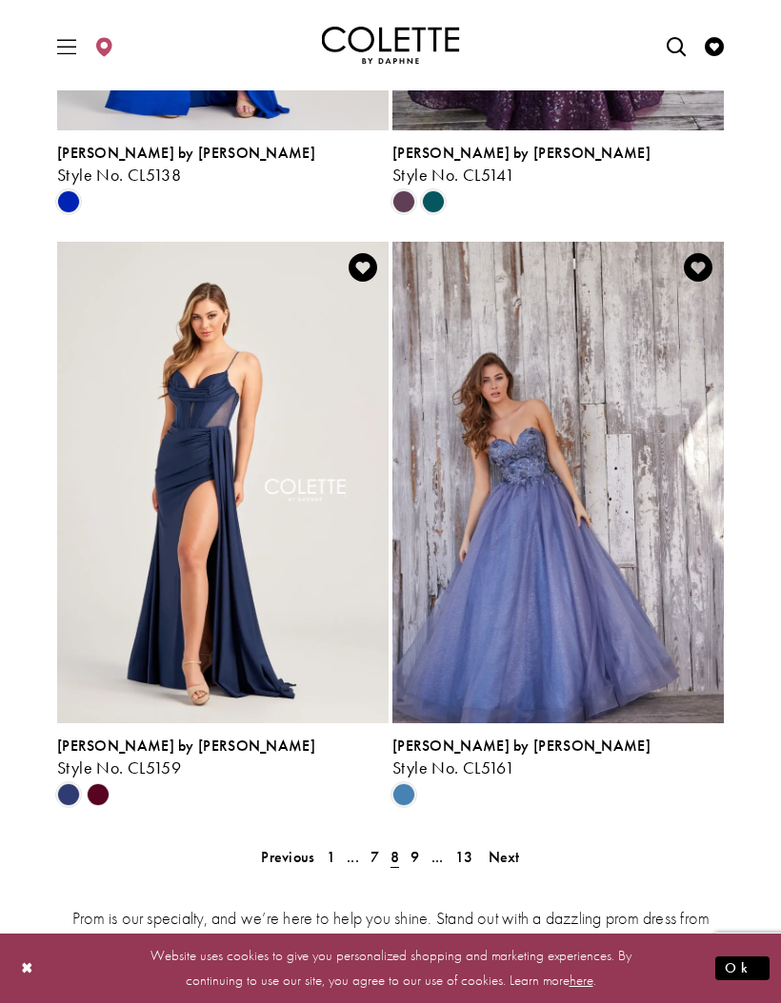
click at [519, 857] on span "Next" at bounding box center [503, 857] width 31 height 20
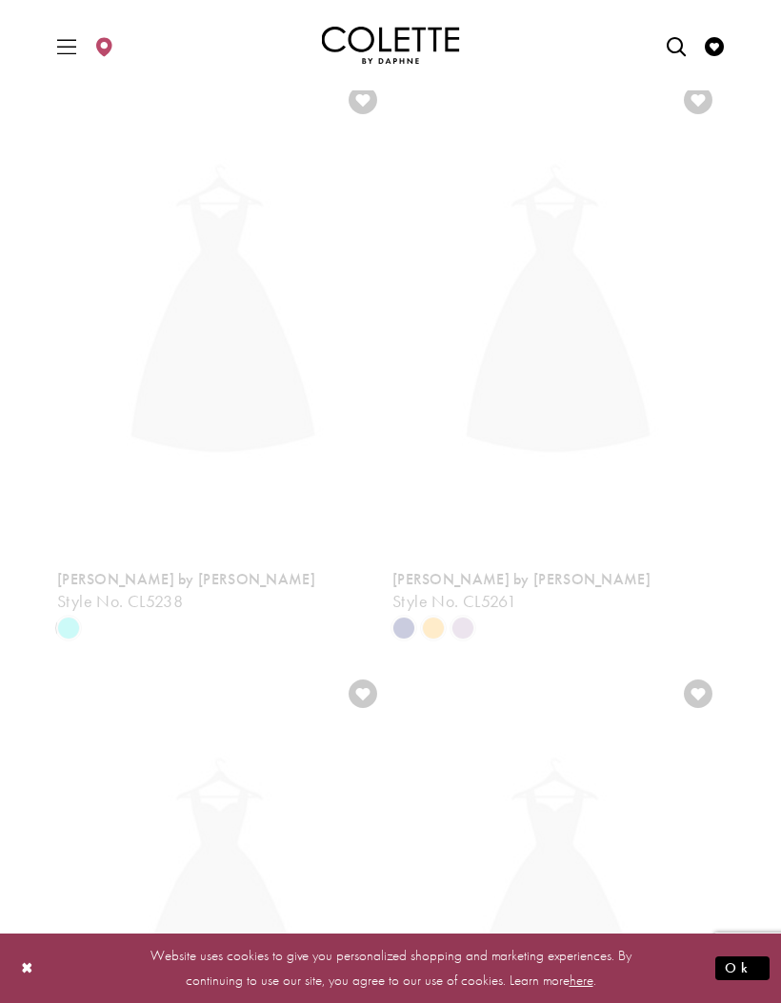
scroll to position [498, 0]
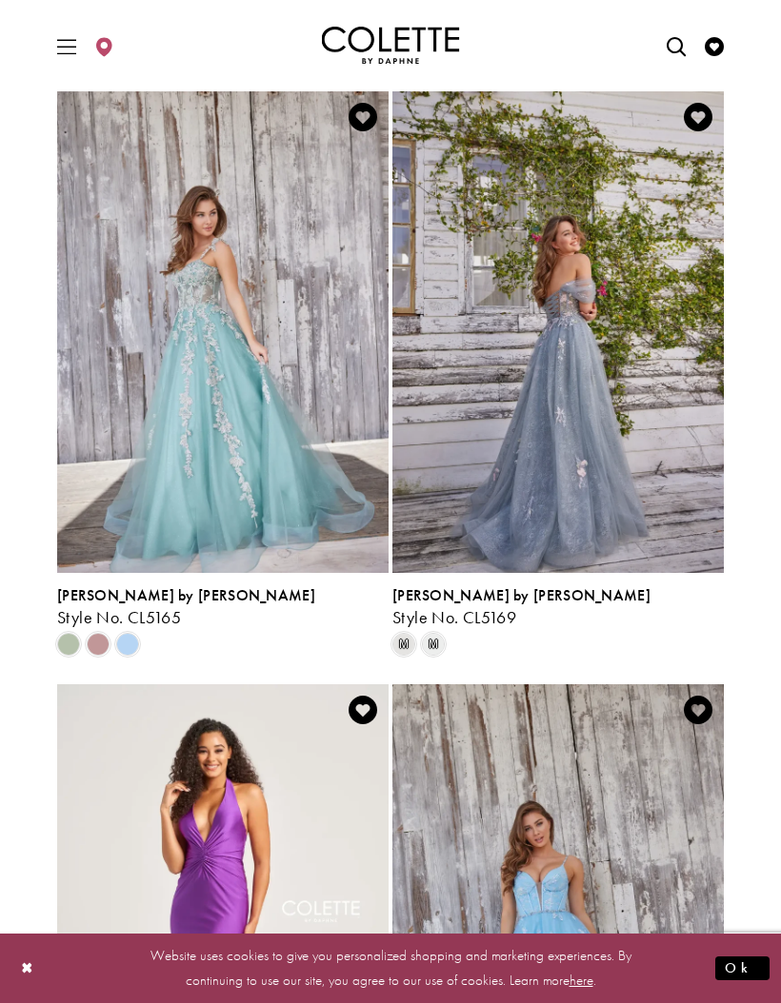
click at [111, 647] on div "Product List" at bounding box center [98, 645] width 30 height 30
click at [100, 639] on span "Product List" at bounding box center [98, 644] width 23 height 23
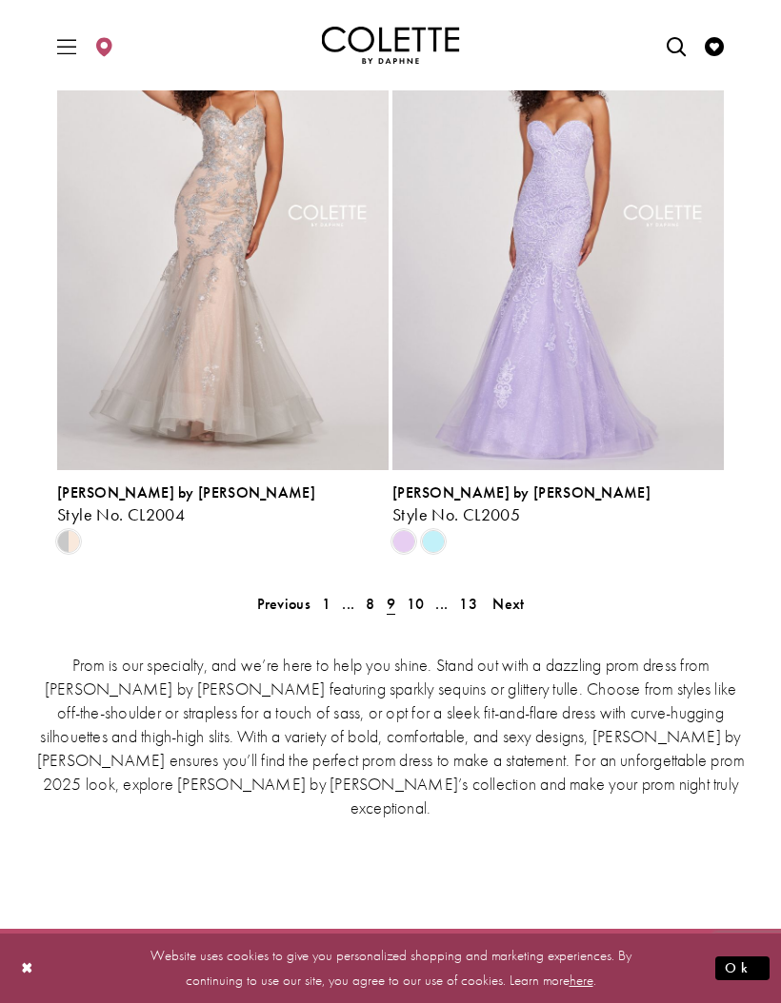
scroll to position [4177, 0]
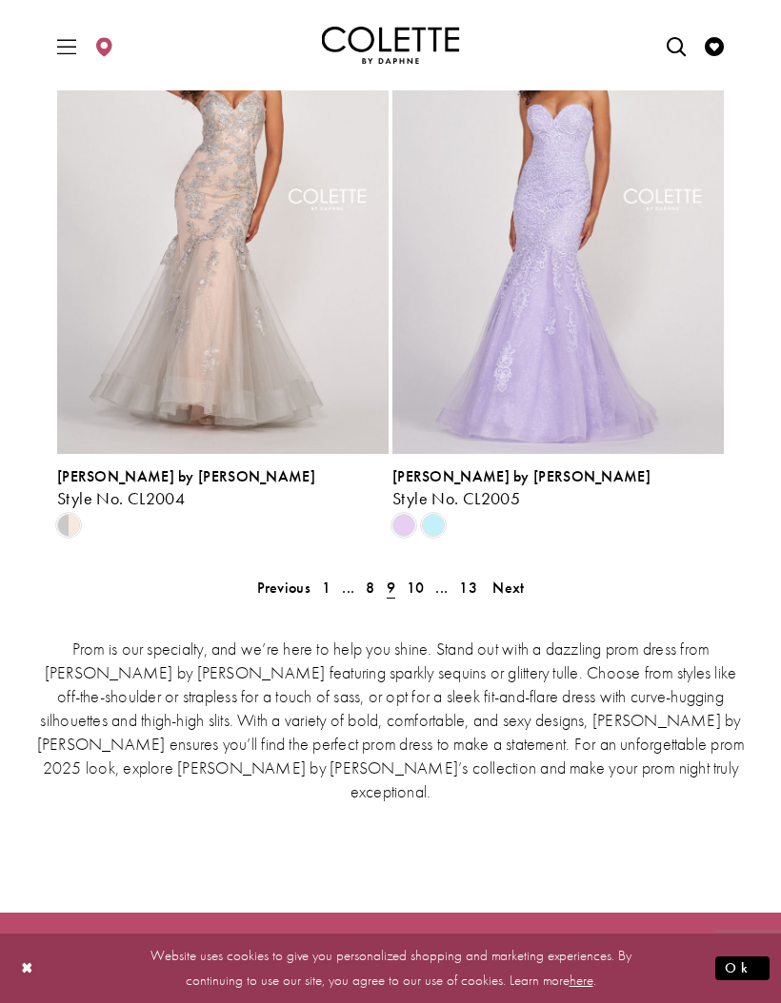
click at [517, 592] on span "Next" at bounding box center [507, 588] width 31 height 20
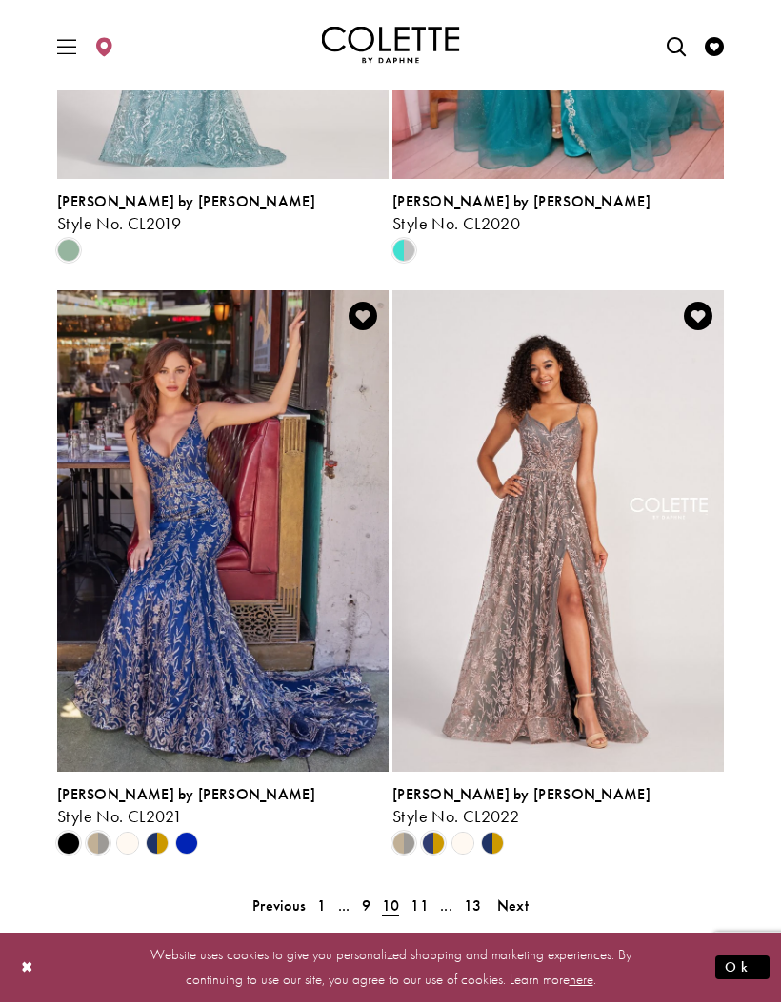
scroll to position [3873, 0]
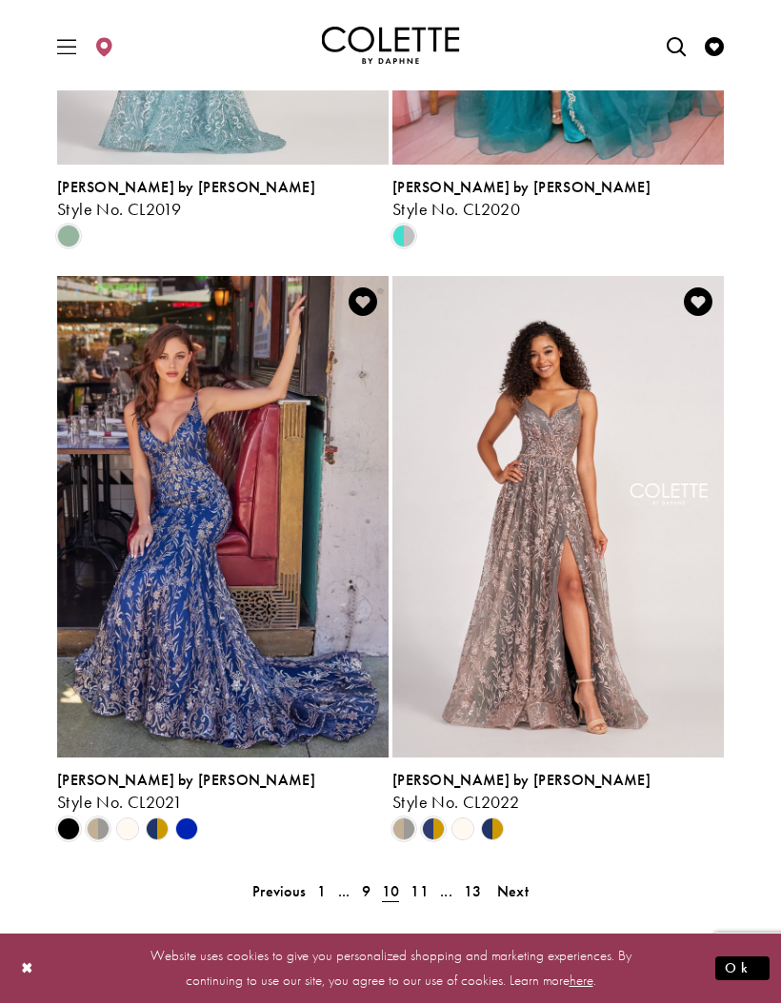
click at [530, 887] on link "Next" at bounding box center [512, 892] width 43 height 28
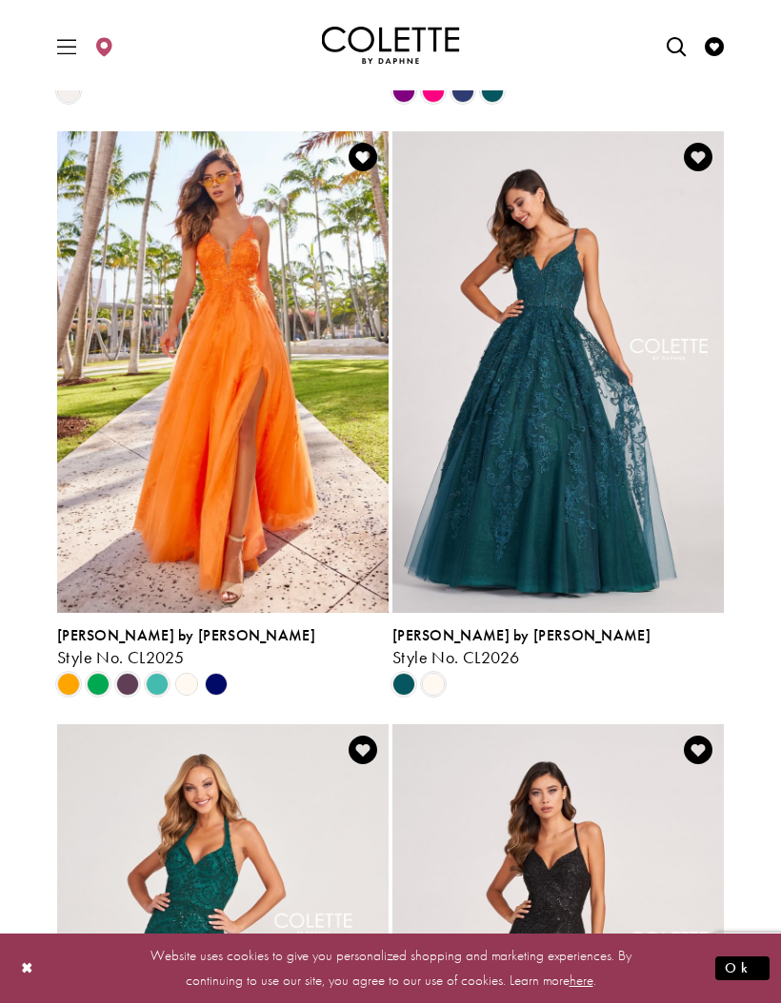
scroll to position [1050, 0]
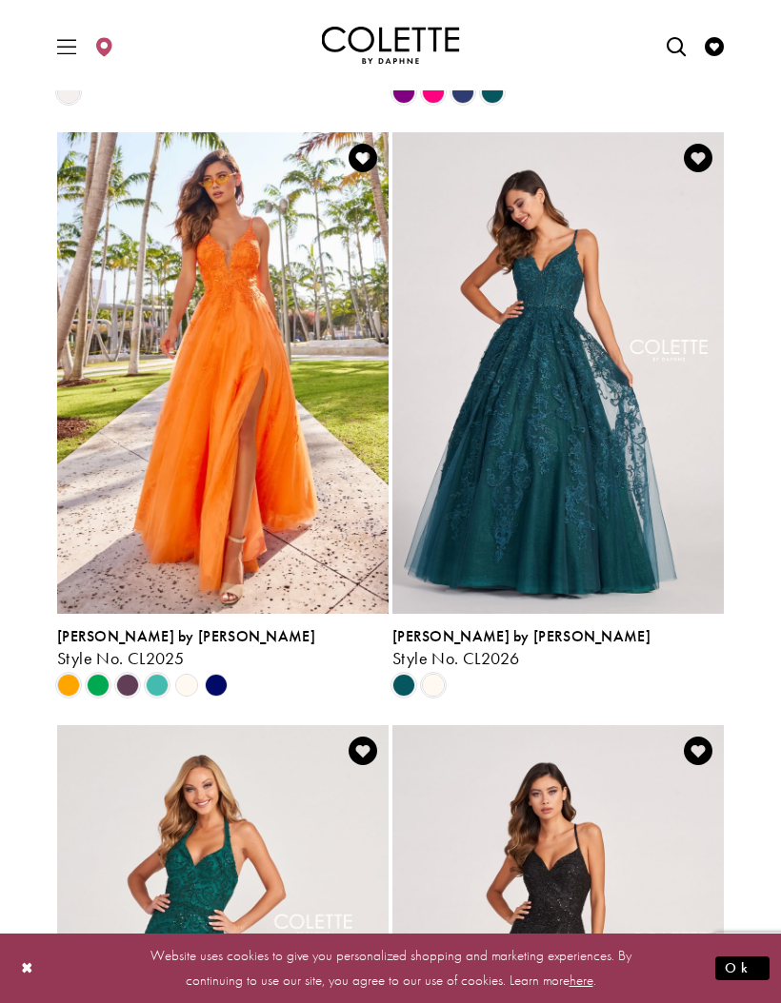
click at [161, 685] on span "Product List" at bounding box center [157, 685] width 23 height 23
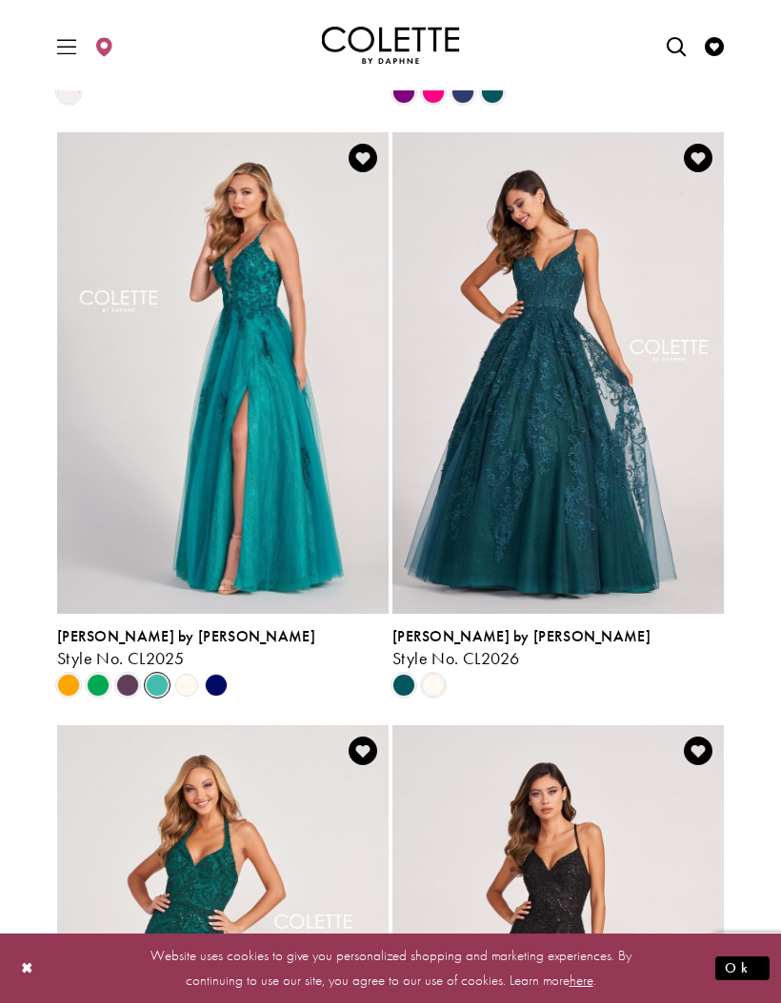
click at [223, 687] on polygon "Product List" at bounding box center [216, 686] width 30 height 30
click at [221, 688] on polygon "Product List" at bounding box center [216, 686] width 30 height 30
click at [226, 687] on polygon "Product List" at bounding box center [216, 686] width 30 height 30
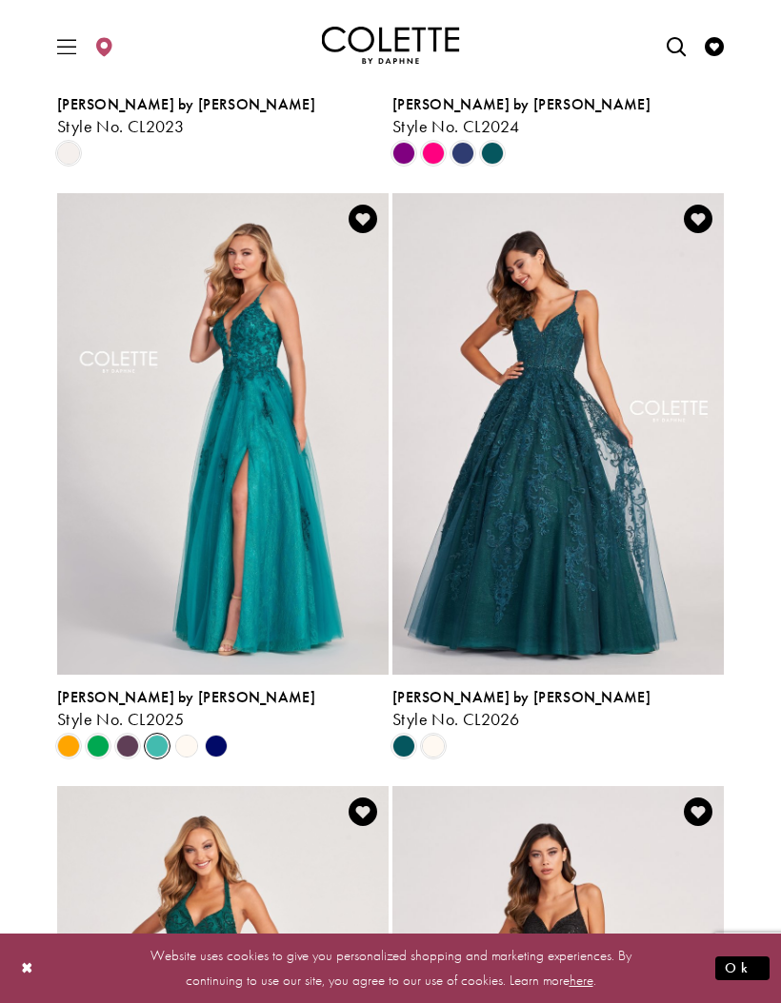
scroll to position [990, 0]
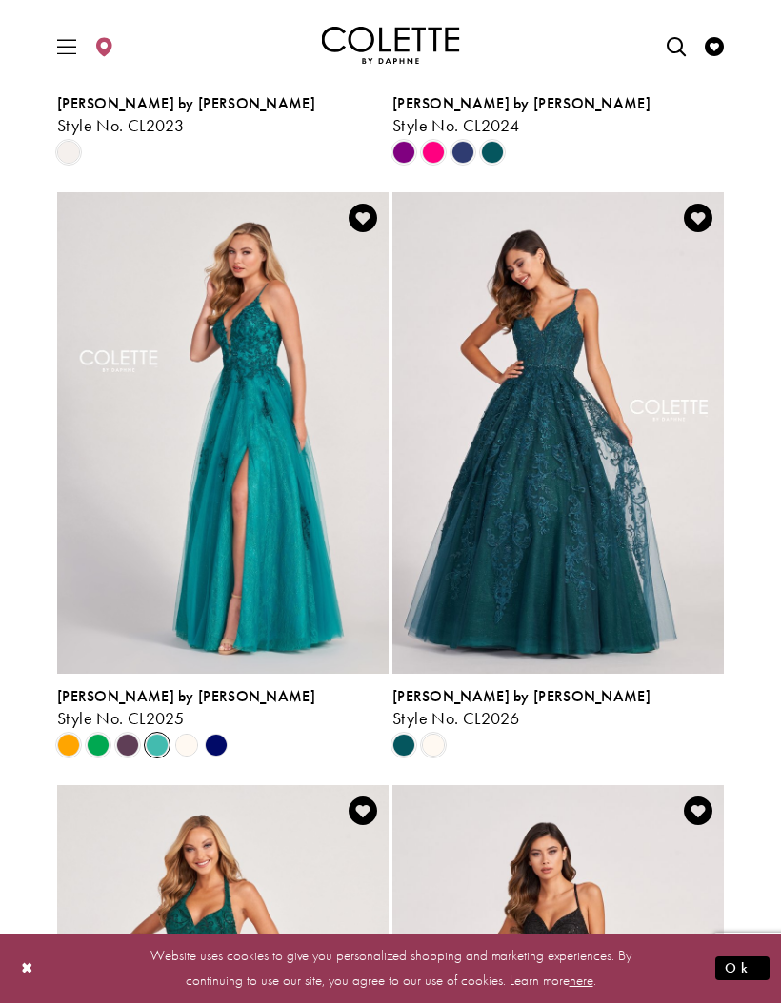
click at [221, 742] on polygon "Product List" at bounding box center [216, 746] width 30 height 30
click at [288, 606] on img "Visit Colette by Daphne Style No. CL2025 Page" at bounding box center [222, 433] width 331 height 482
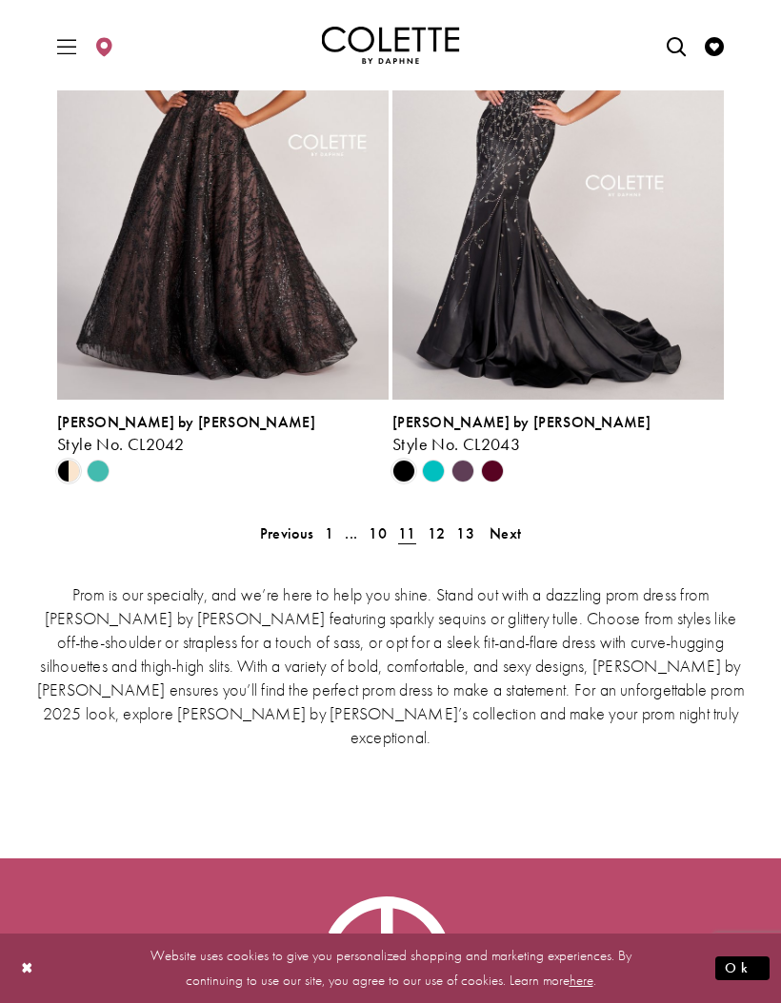
scroll to position [4227, 0]
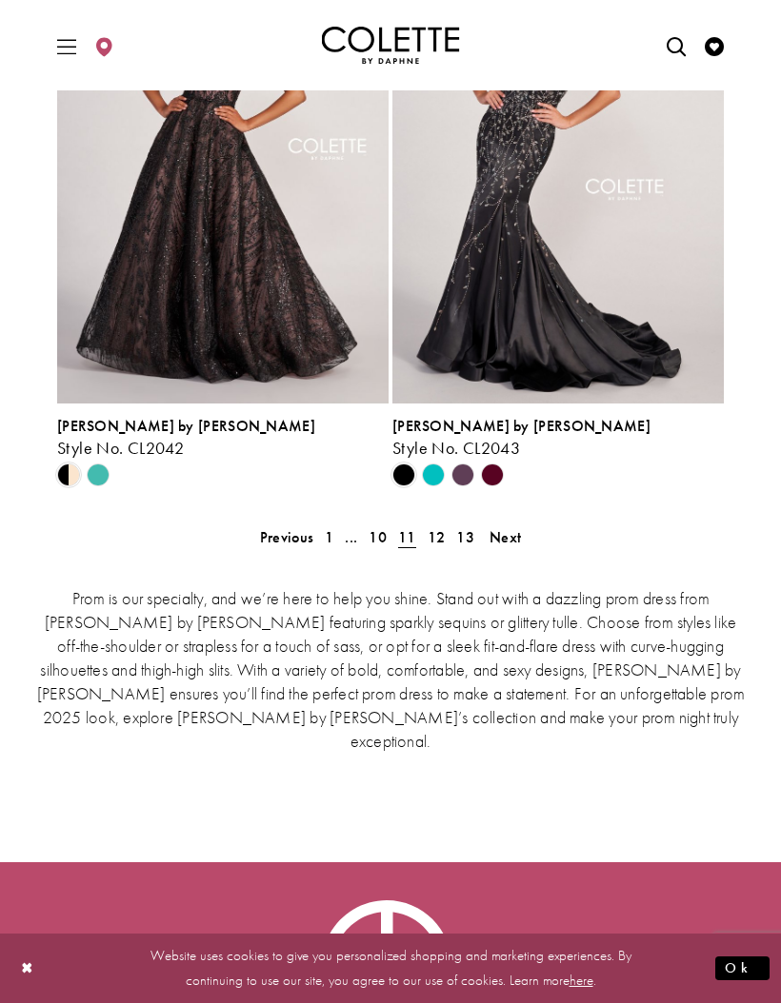
click at [514, 541] on span "Next" at bounding box center [504, 537] width 31 height 20
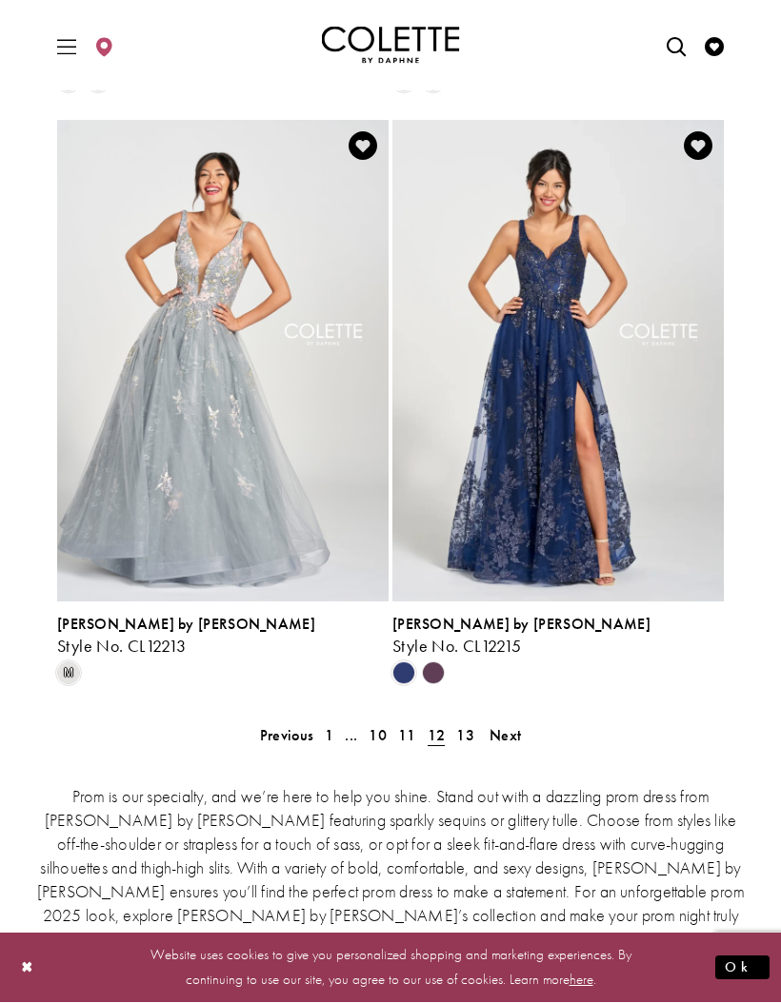
scroll to position [4080, 0]
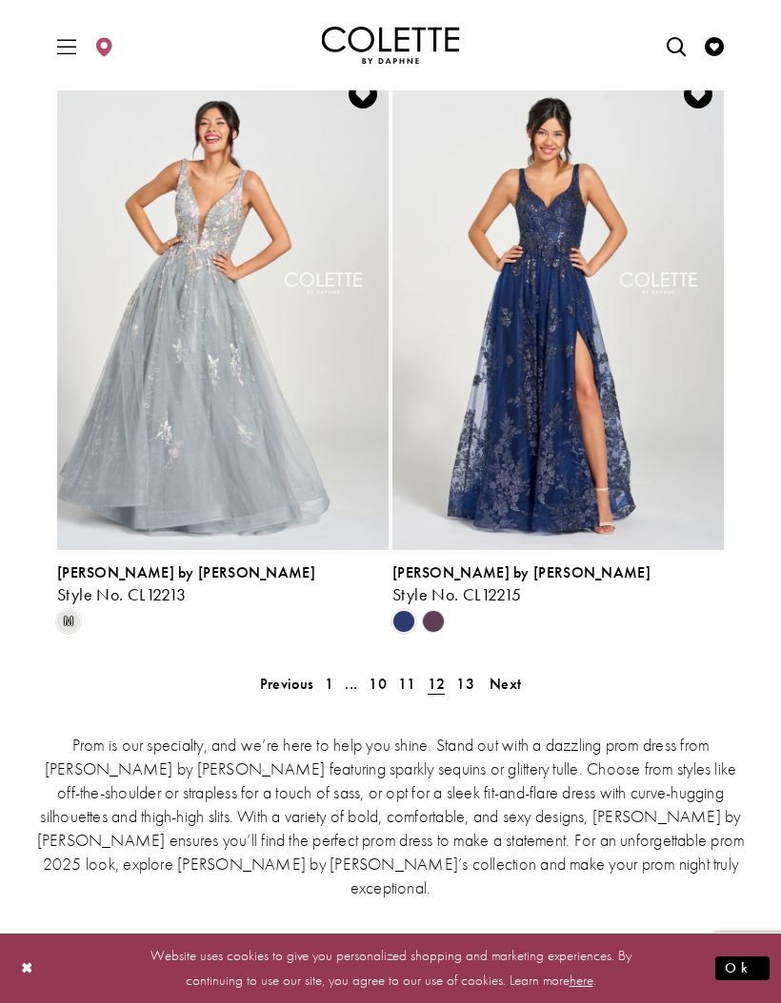
click at [516, 685] on span "Next" at bounding box center [504, 684] width 31 height 20
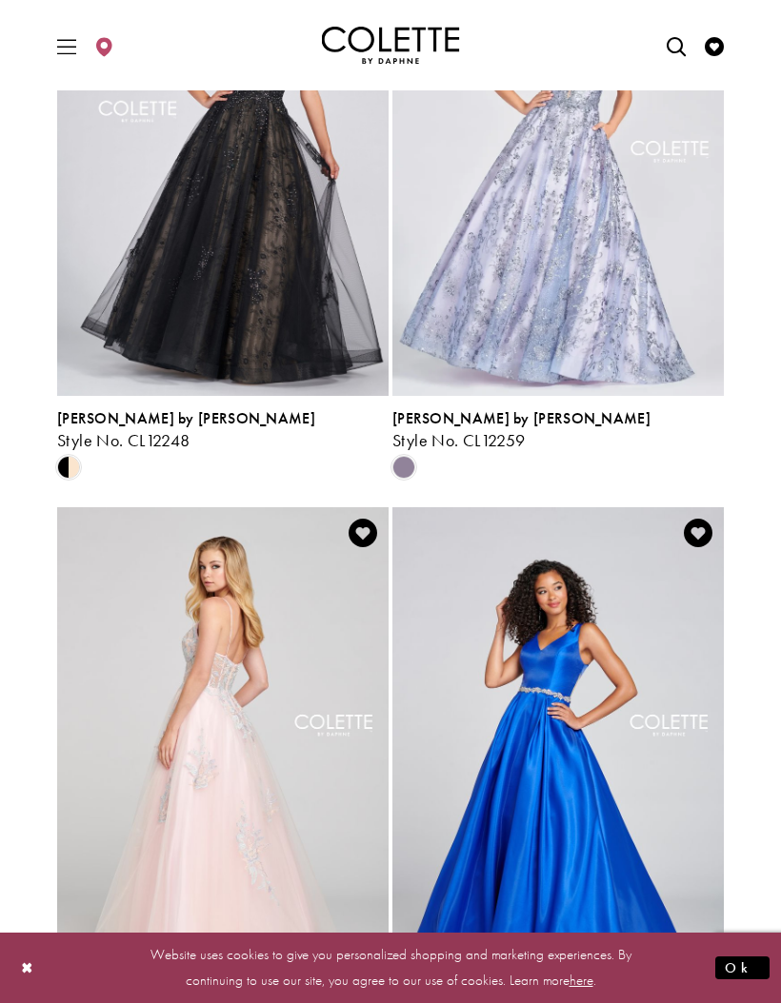
scroll to position [1860, 0]
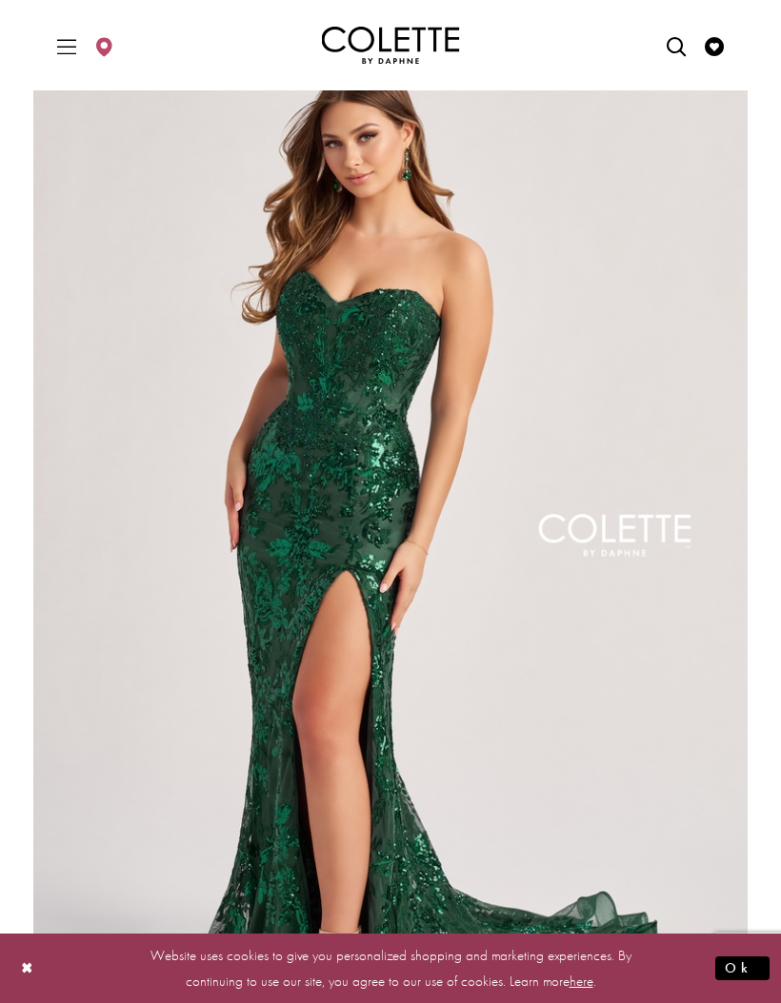
scroll to position [1487, 0]
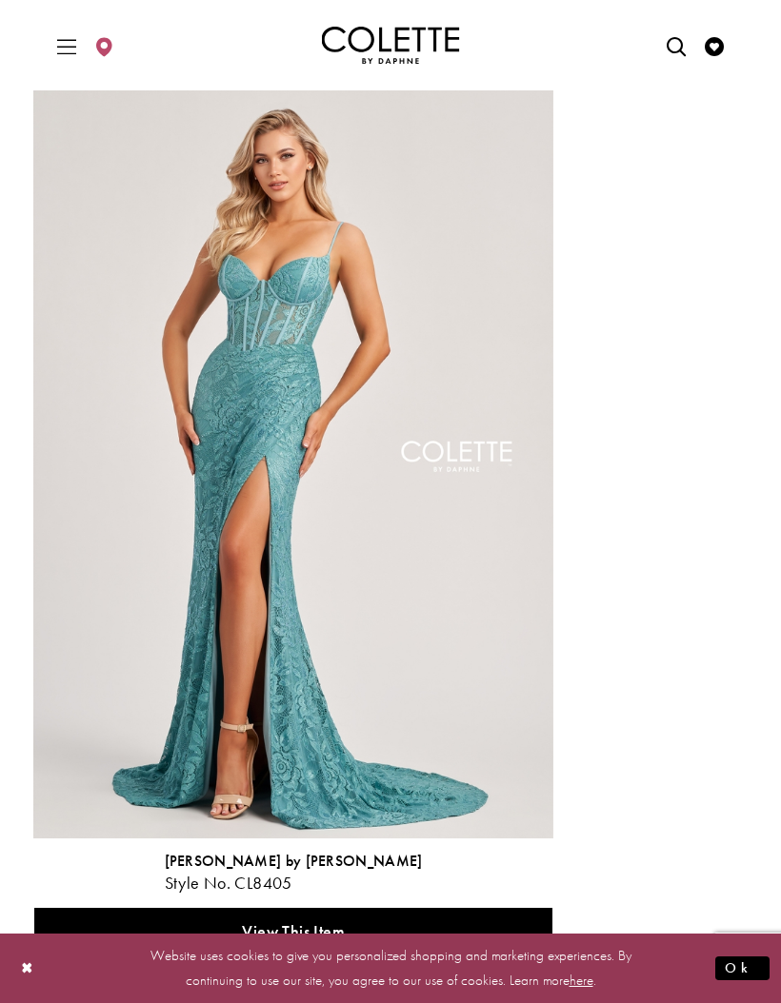
scroll to position [122, 0]
click at [303, 971] on button "Remove" at bounding box center [293, 995] width 518 height 48
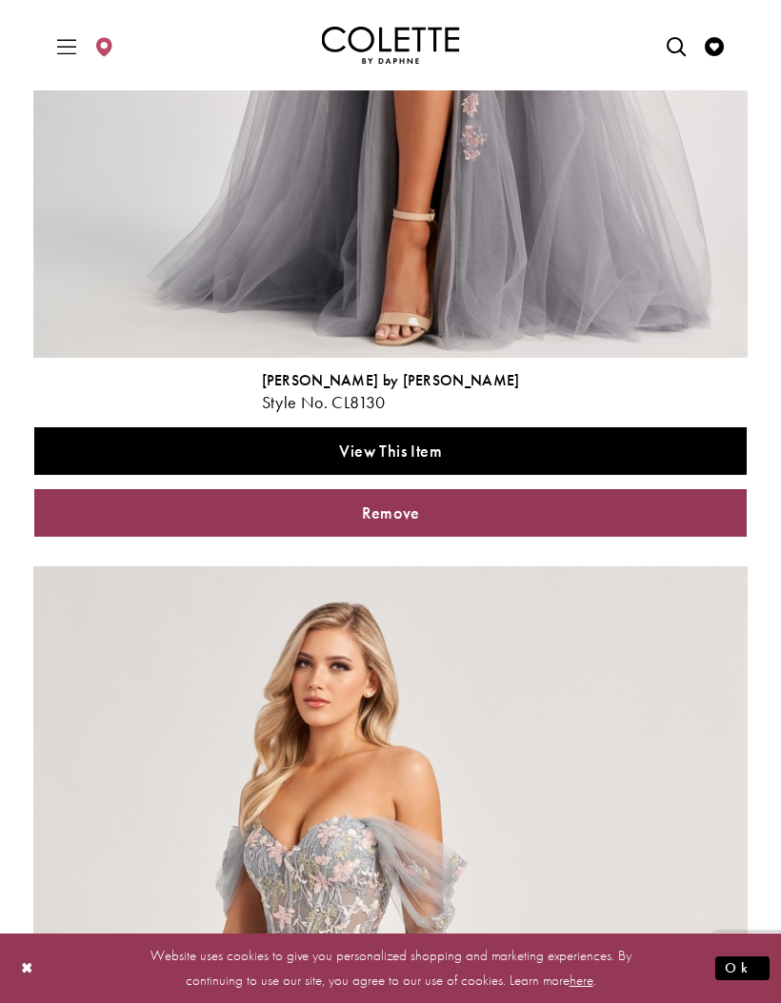
scroll to position [4578, 0]
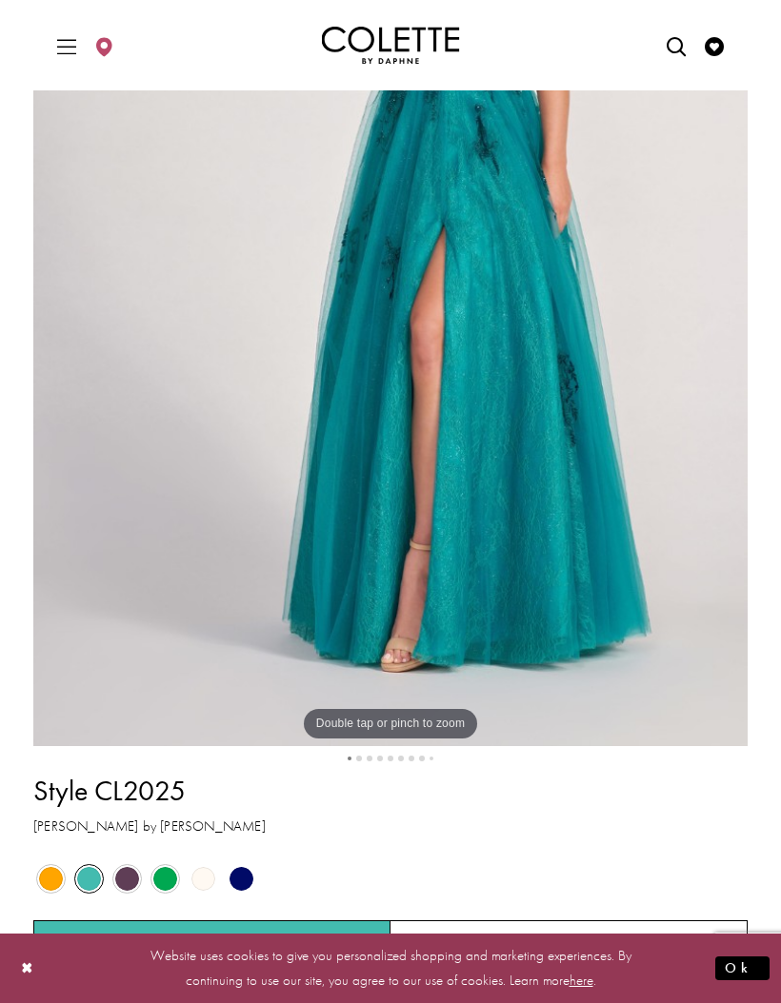
scroll to position [453, 0]
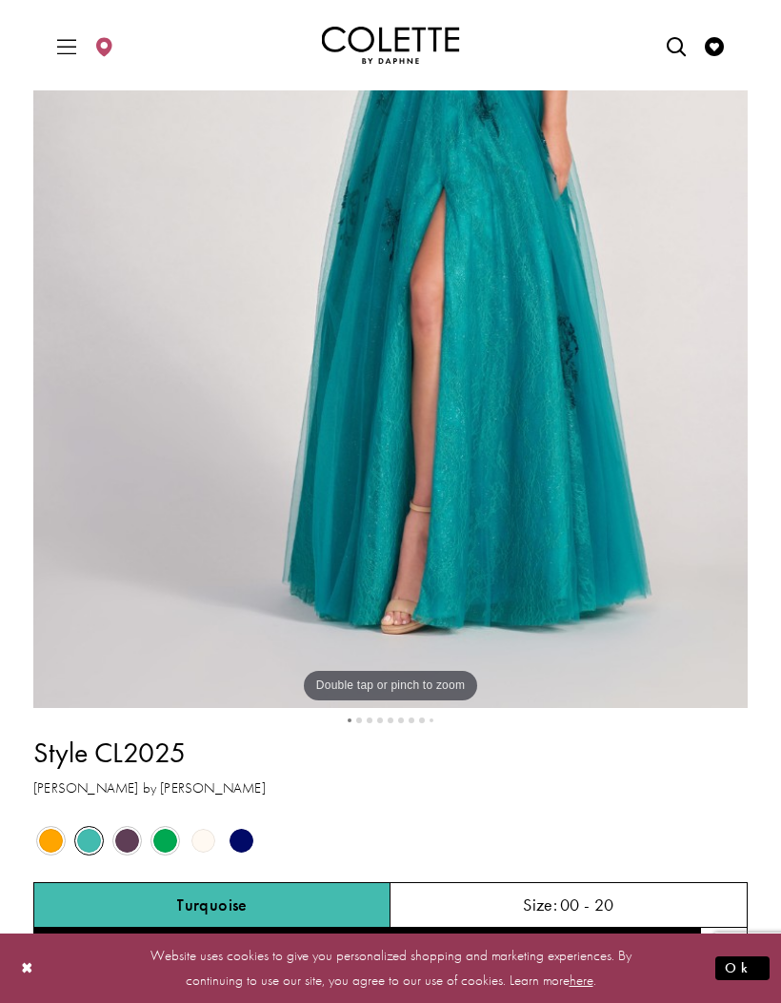
click at [248, 840] on span "Product color controls state depends on size chosen" at bounding box center [241, 841] width 24 height 24
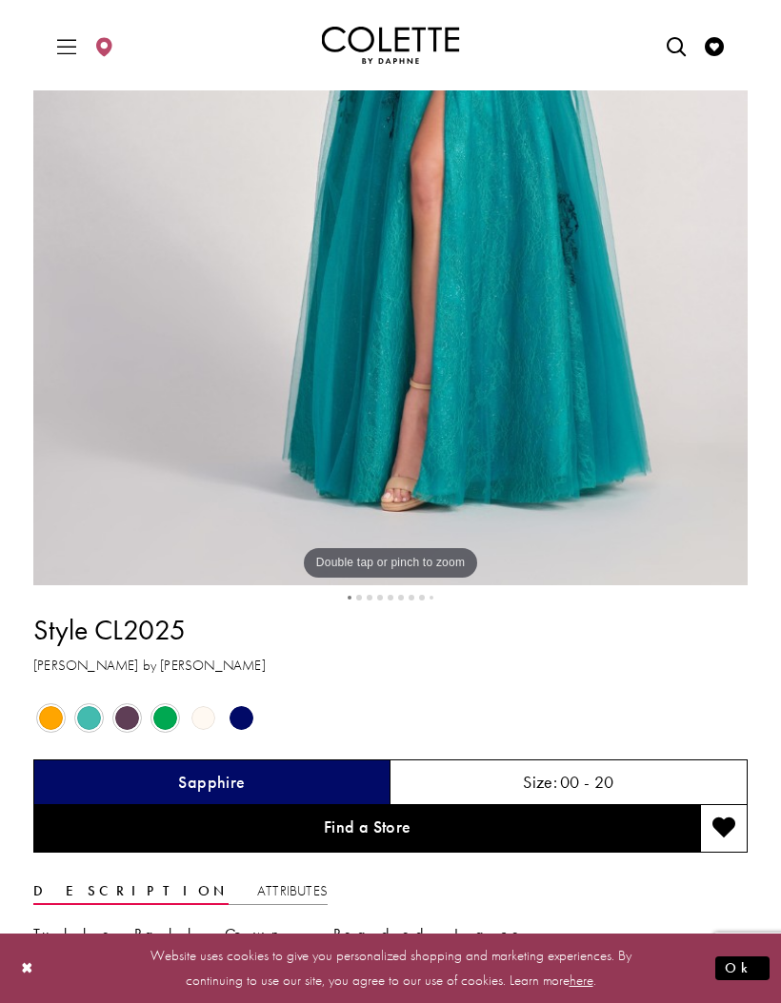
scroll to position [579, 0]
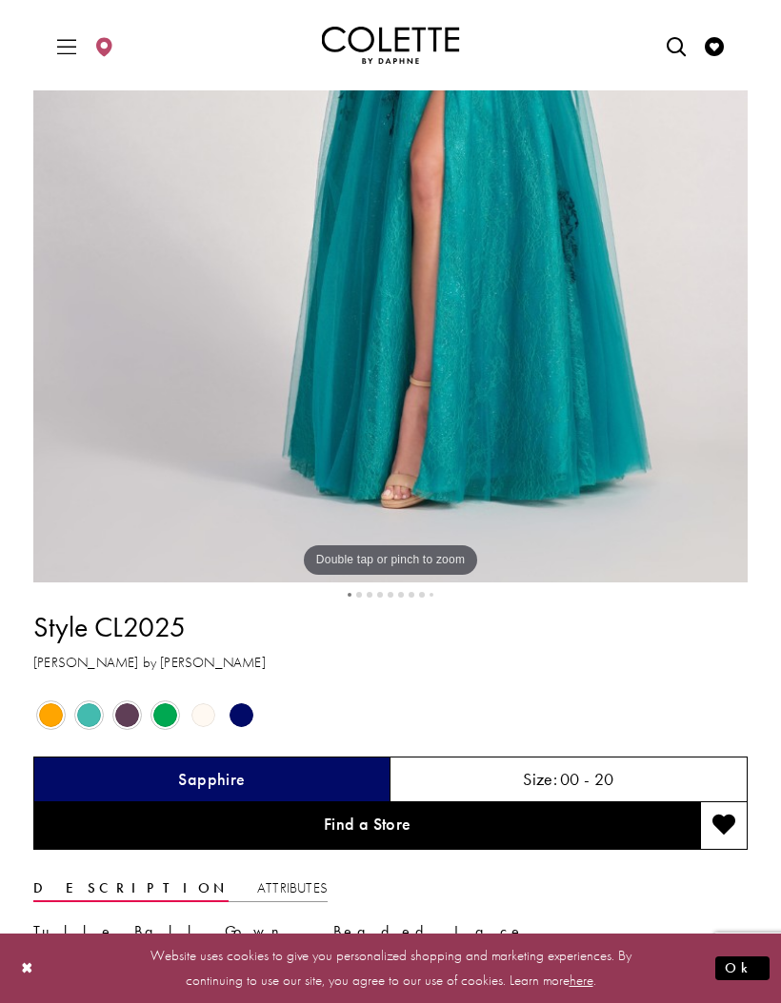
click at [347, 781] on div "Sapphire" at bounding box center [211, 780] width 357 height 46
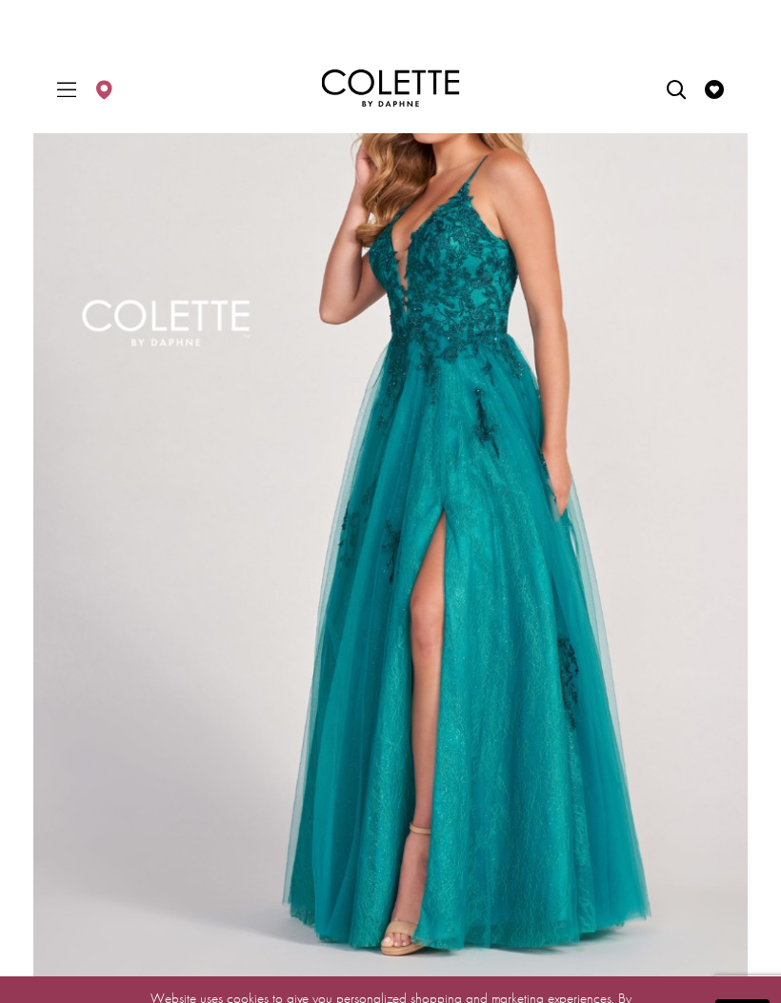
scroll to position [0, 0]
